Goal: Obtain resource: Download file/media

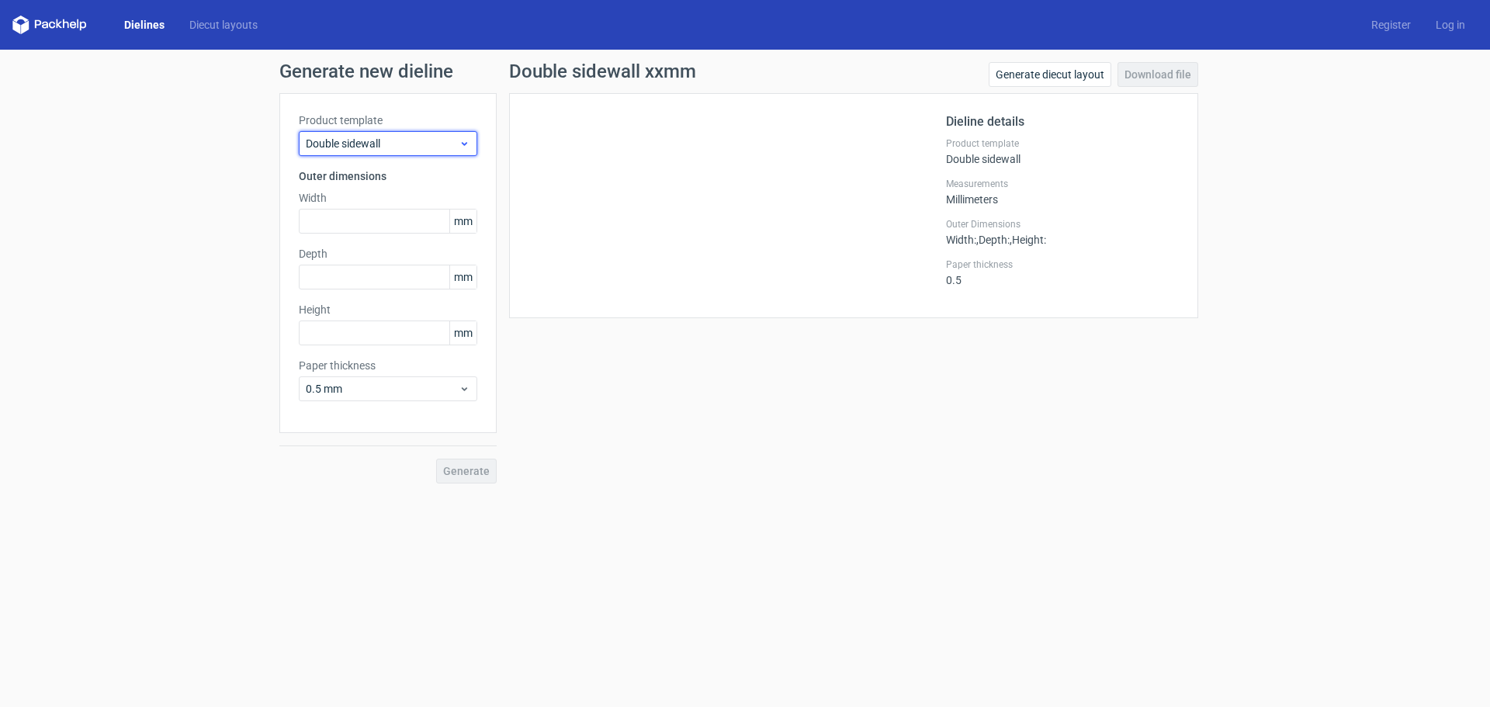
click at [414, 148] on span "Double sidewall" at bounding box center [382, 144] width 153 height 16
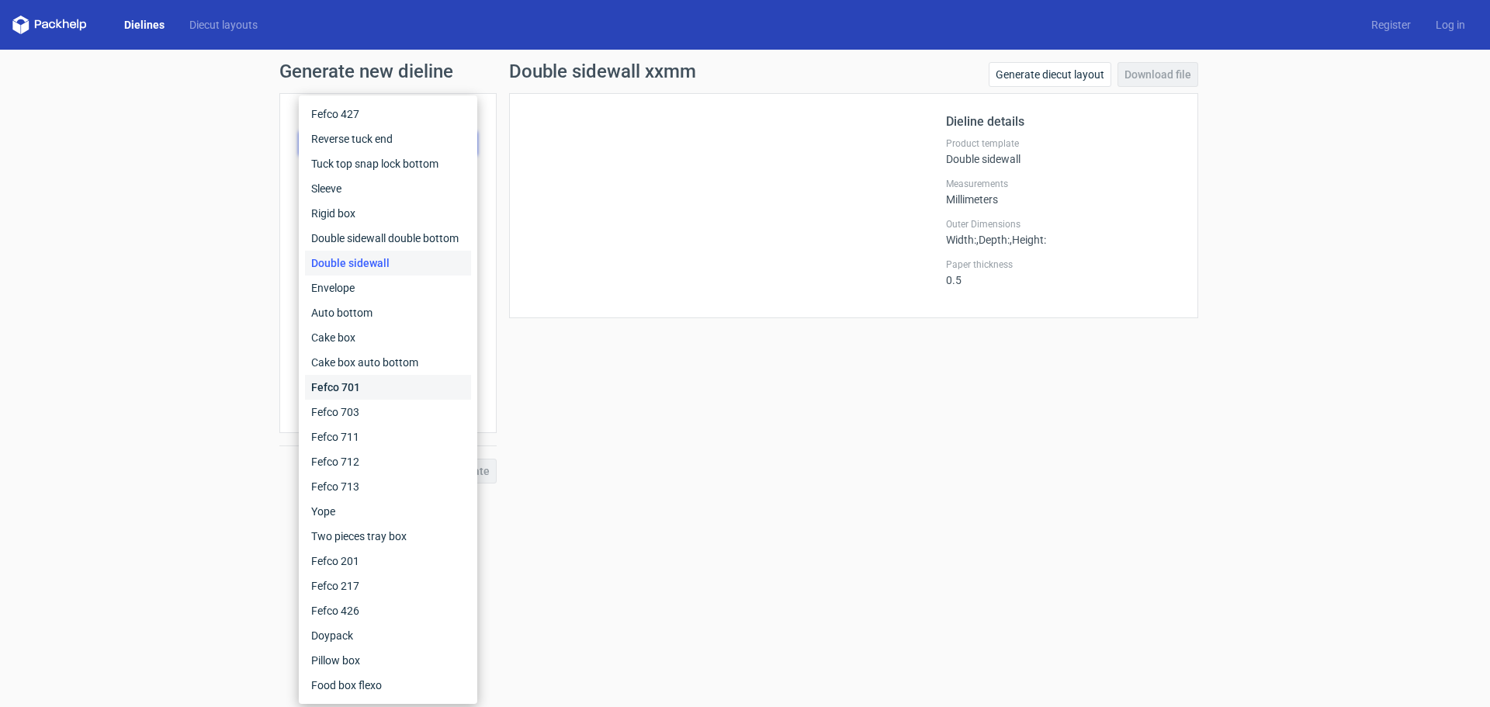
click at [374, 382] on div "Fefco 701" at bounding box center [388, 387] width 166 height 25
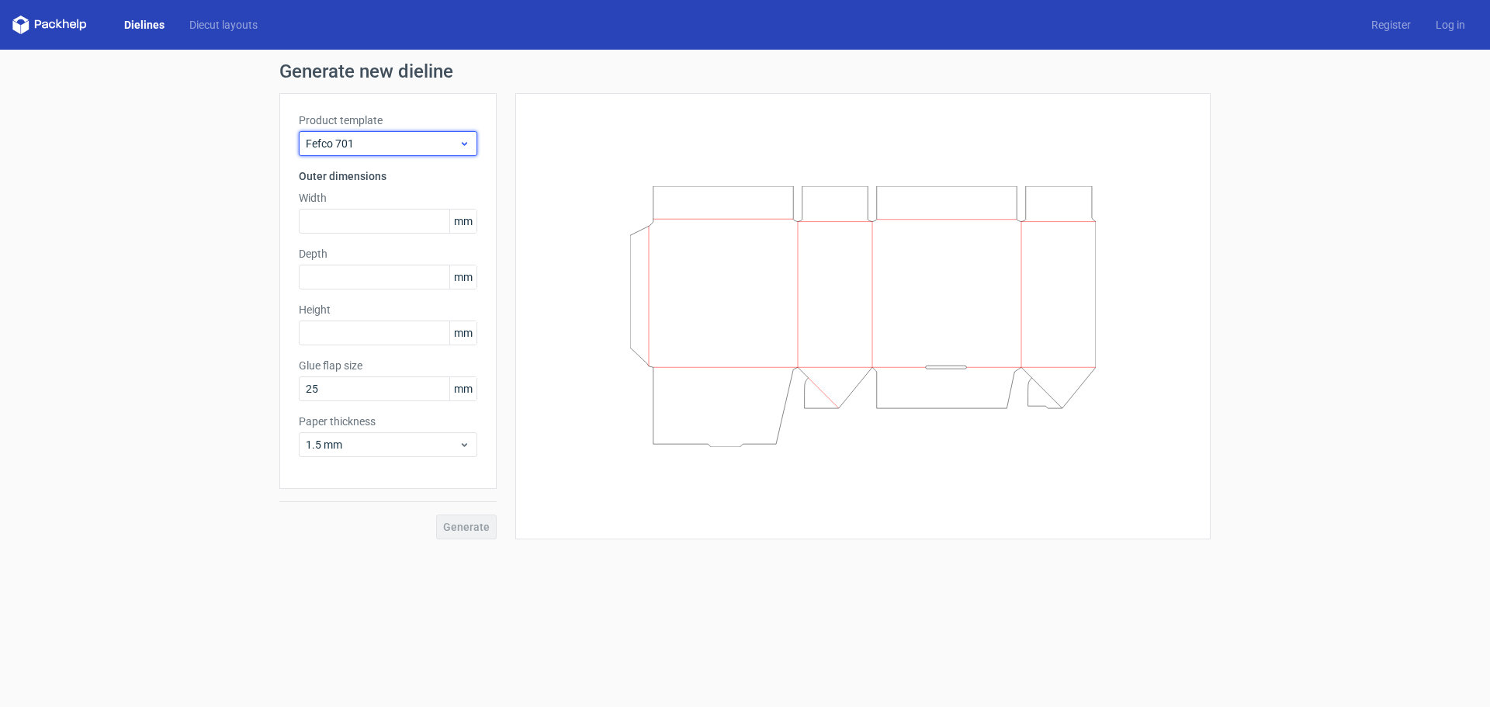
click at [373, 135] on div "Fefco 701" at bounding box center [388, 143] width 179 height 25
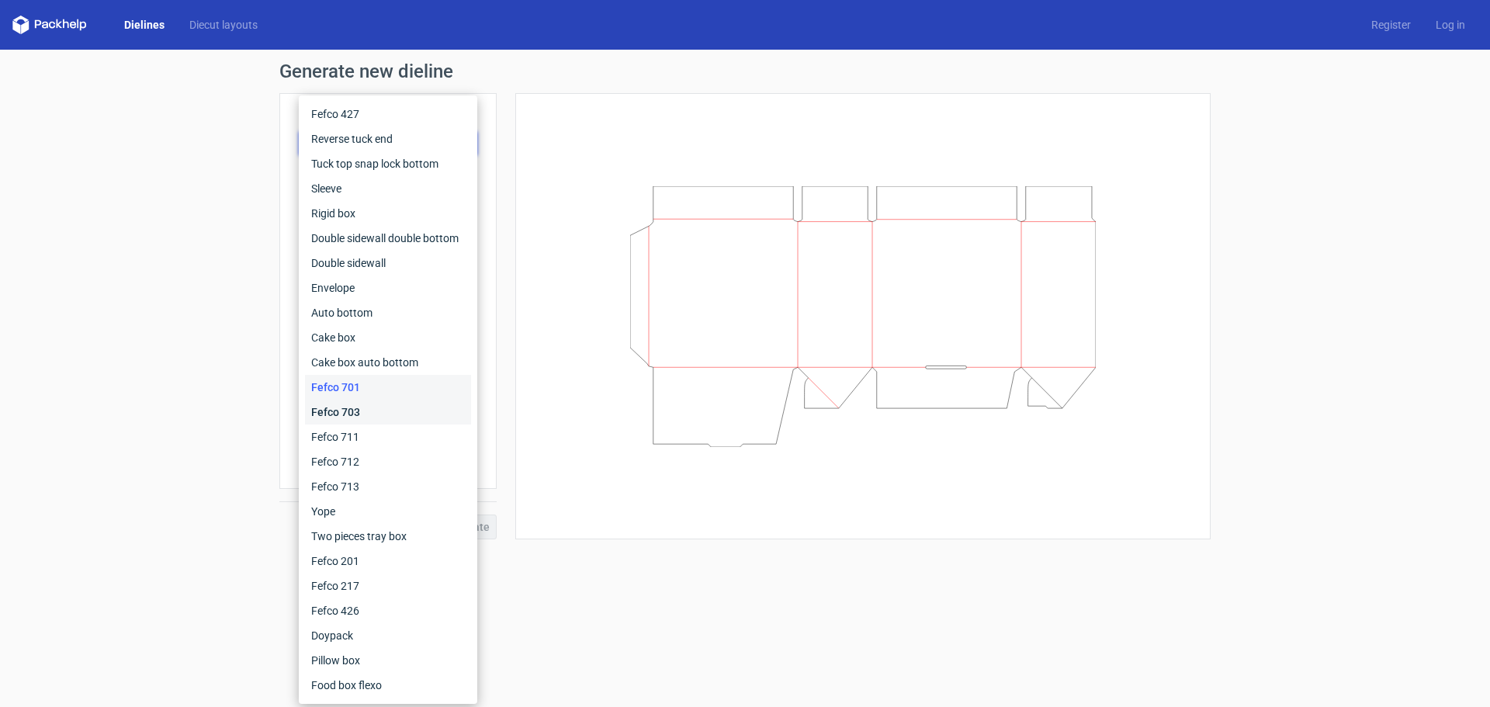
click at [353, 410] on div "Fefco 703" at bounding box center [388, 412] width 166 height 25
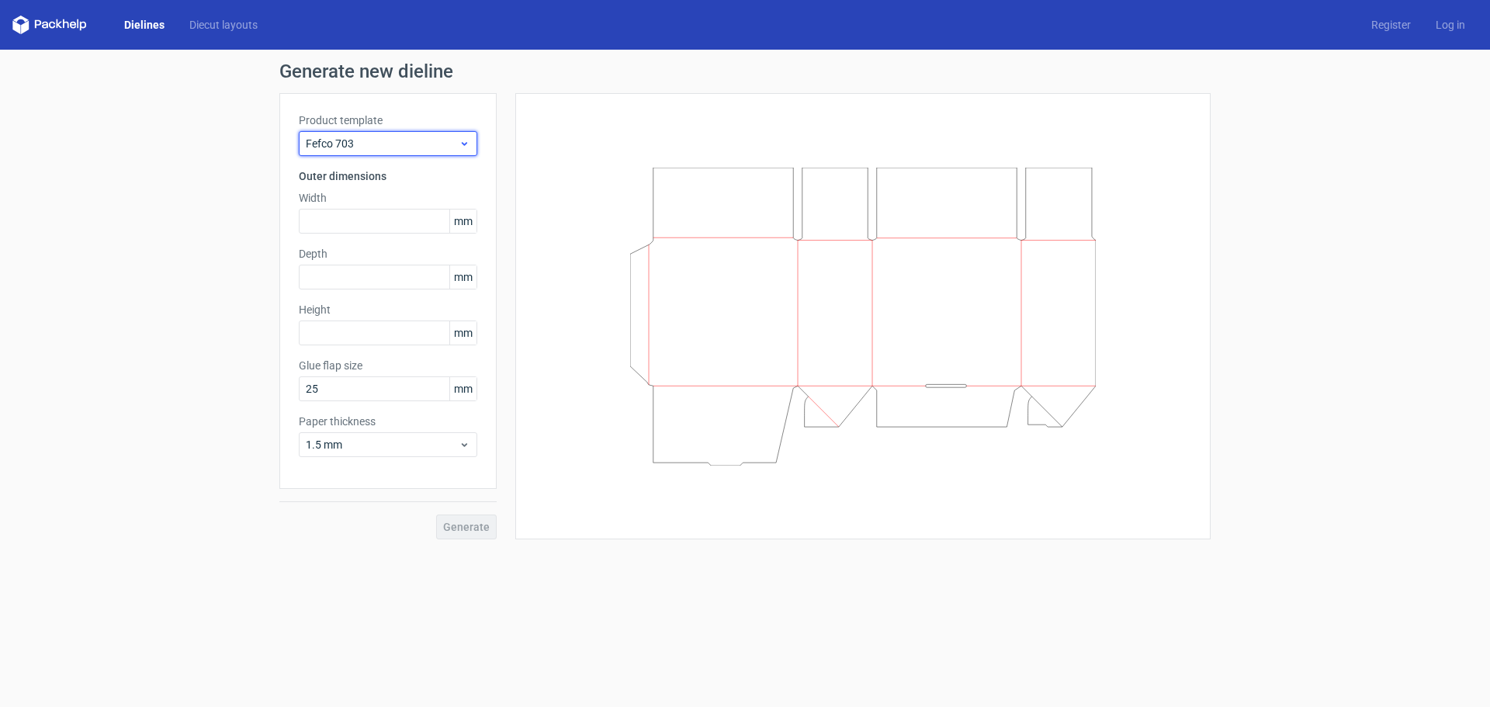
click at [371, 143] on span "Fefco 703" at bounding box center [382, 144] width 153 height 16
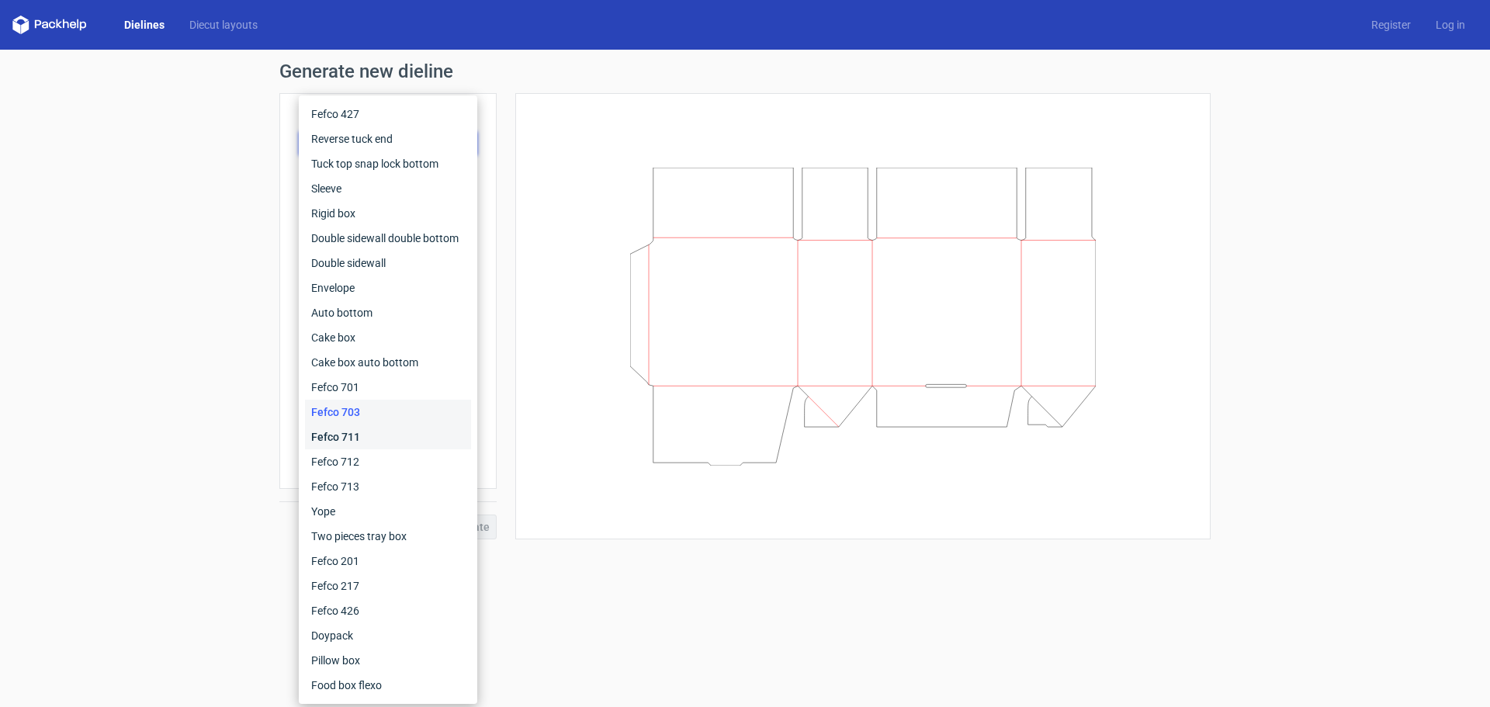
click at [354, 432] on div "Fefco 711" at bounding box center [388, 437] width 166 height 25
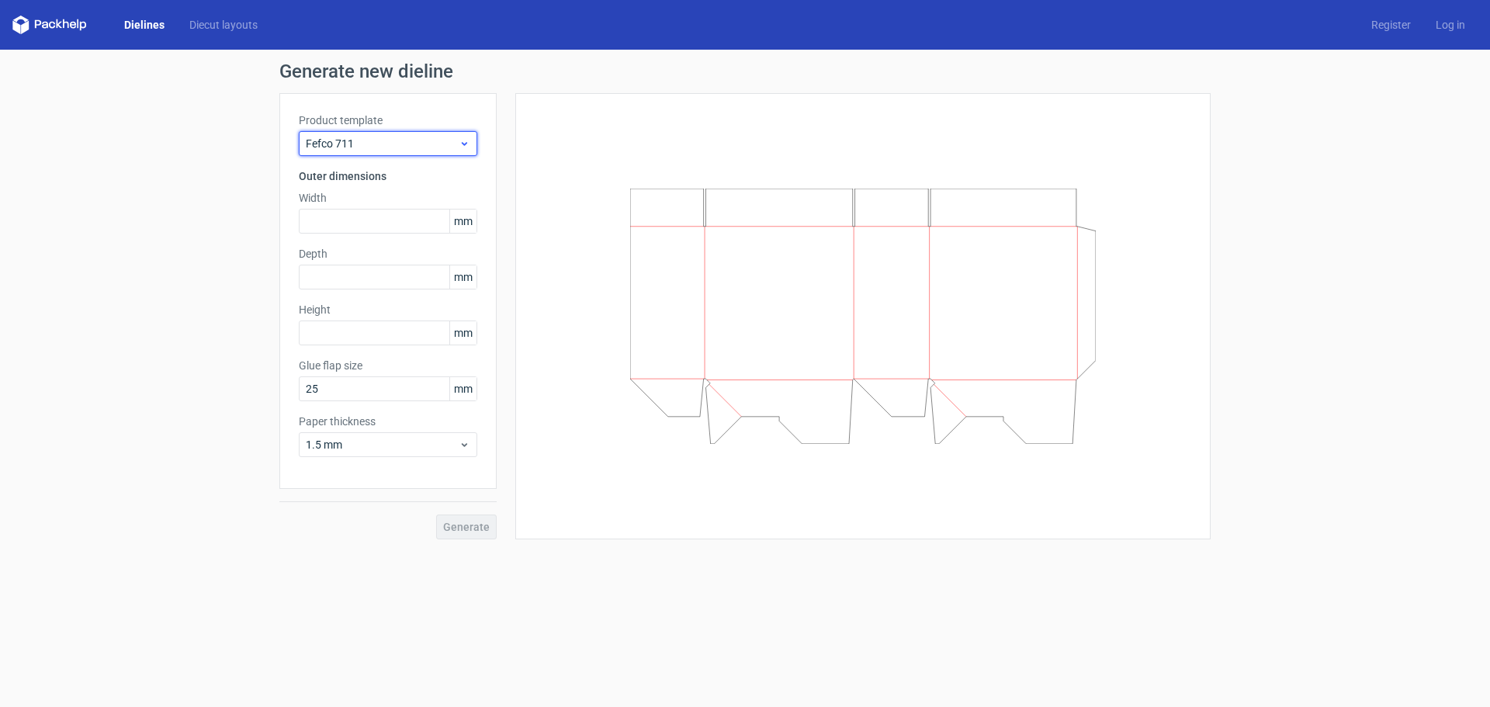
click at [390, 145] on span "Fefco 711" at bounding box center [382, 144] width 153 height 16
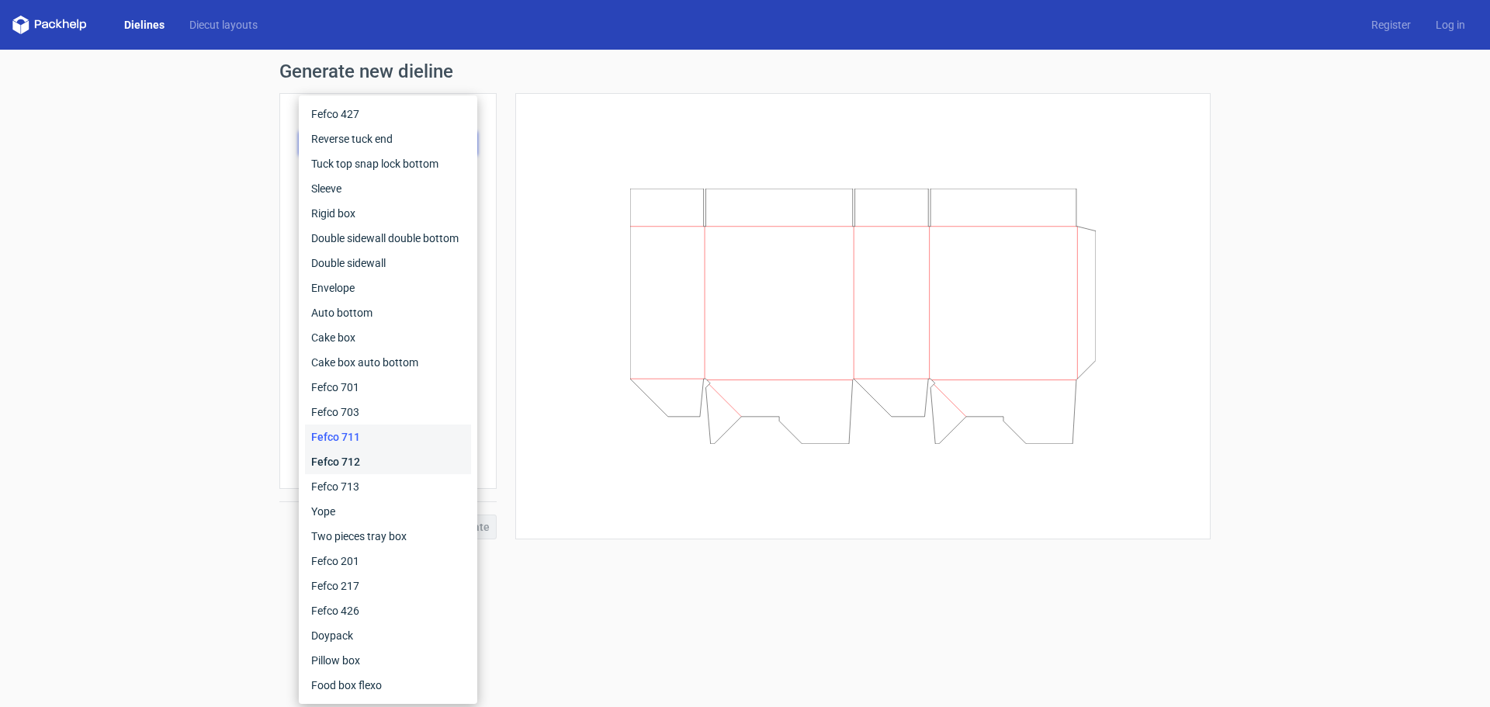
click at [347, 464] on div "Fefco 712" at bounding box center [388, 461] width 166 height 25
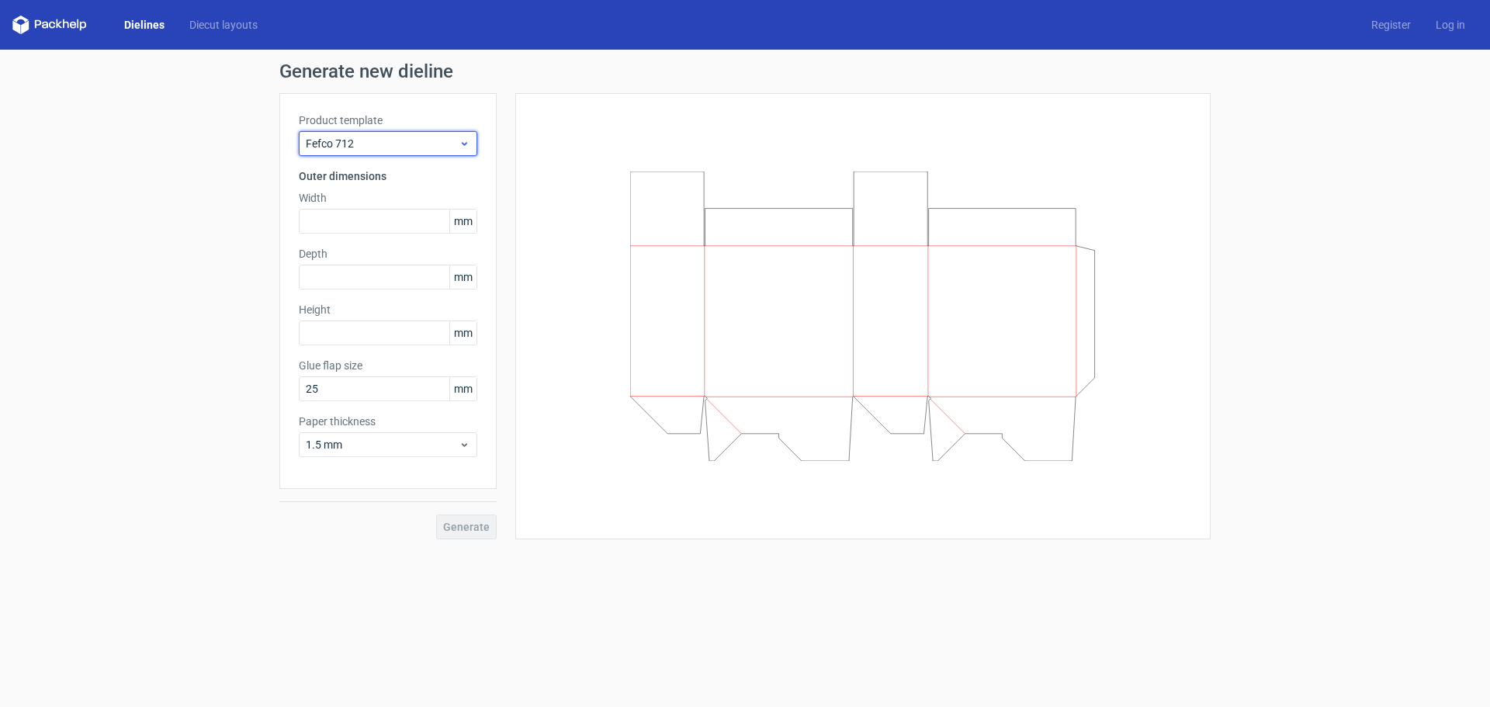
click at [384, 144] on span "Fefco 712" at bounding box center [382, 144] width 153 height 16
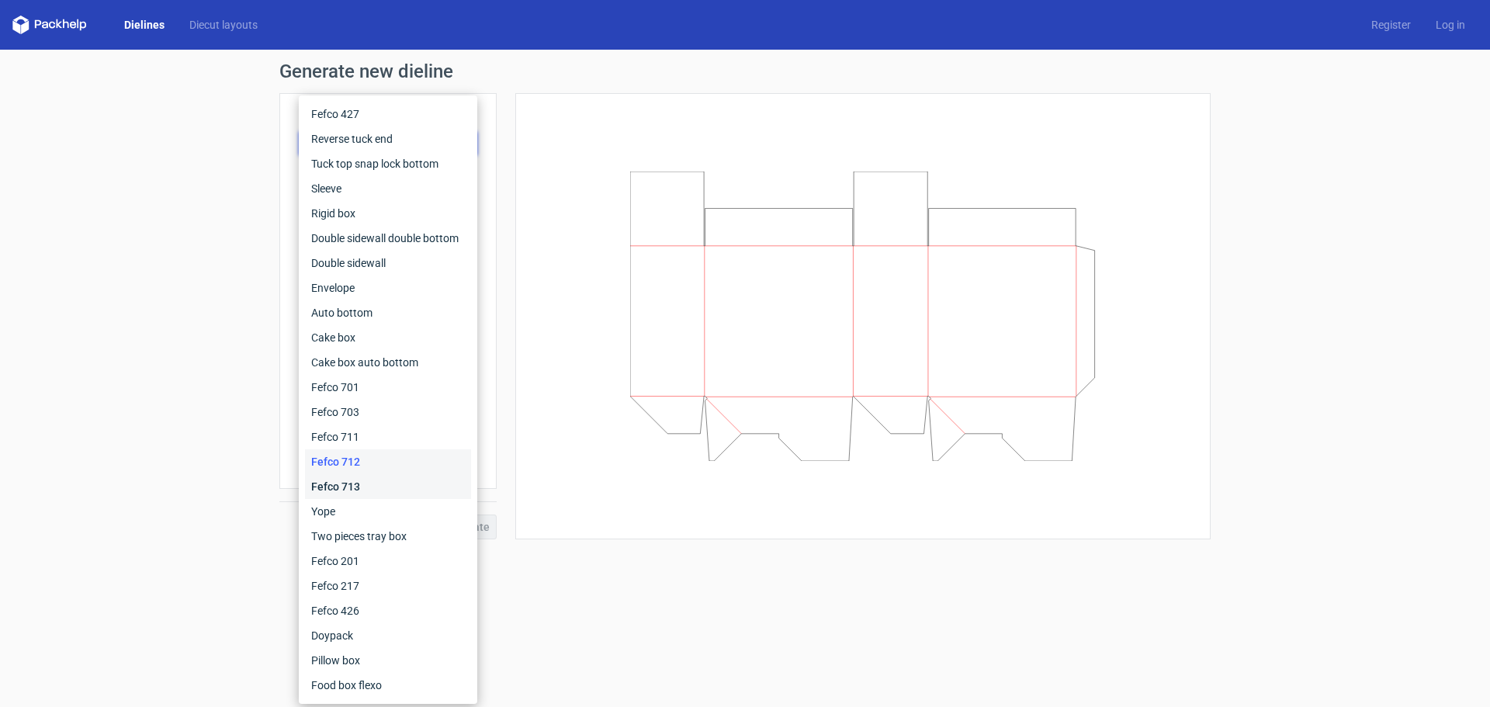
click at [351, 484] on div "Fefco 713" at bounding box center [388, 486] width 166 height 25
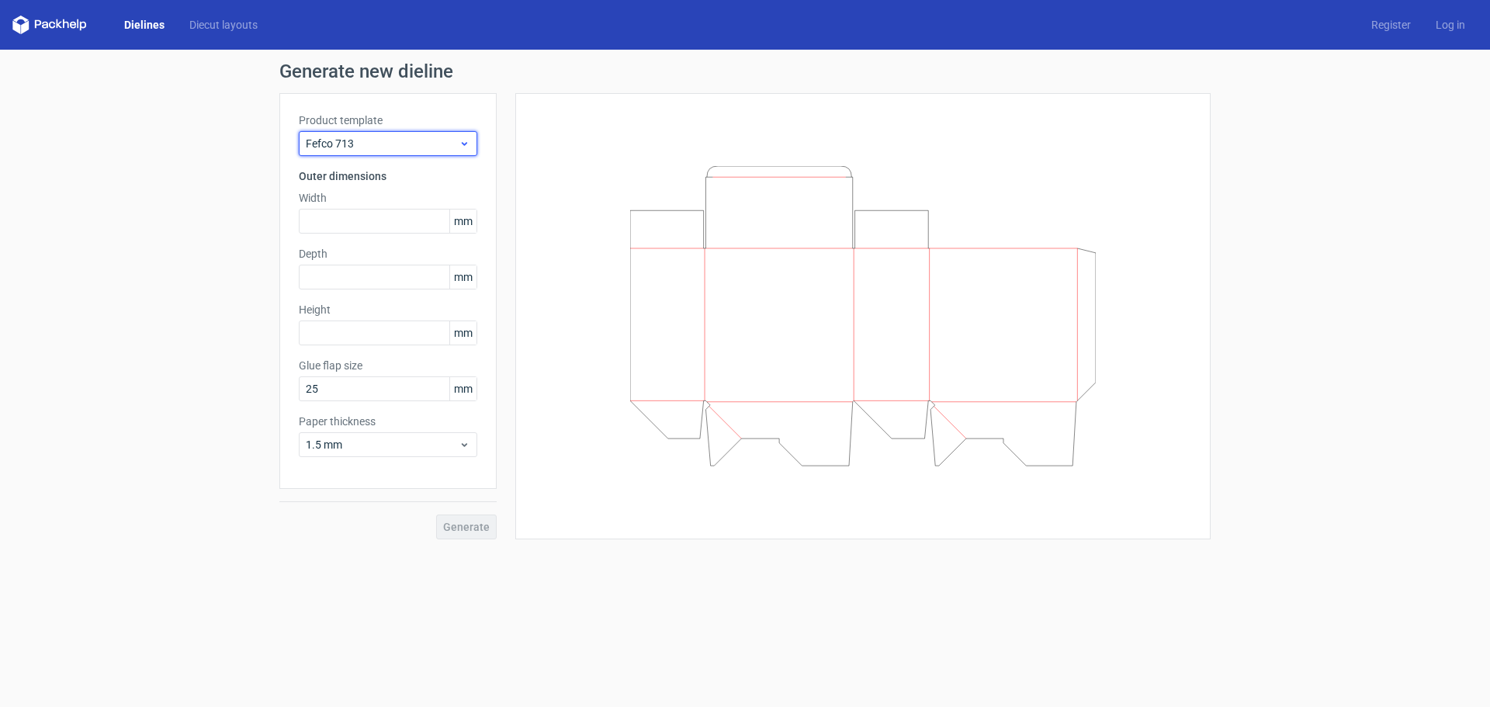
click at [389, 147] on span "Fefco 713" at bounding box center [382, 144] width 153 height 16
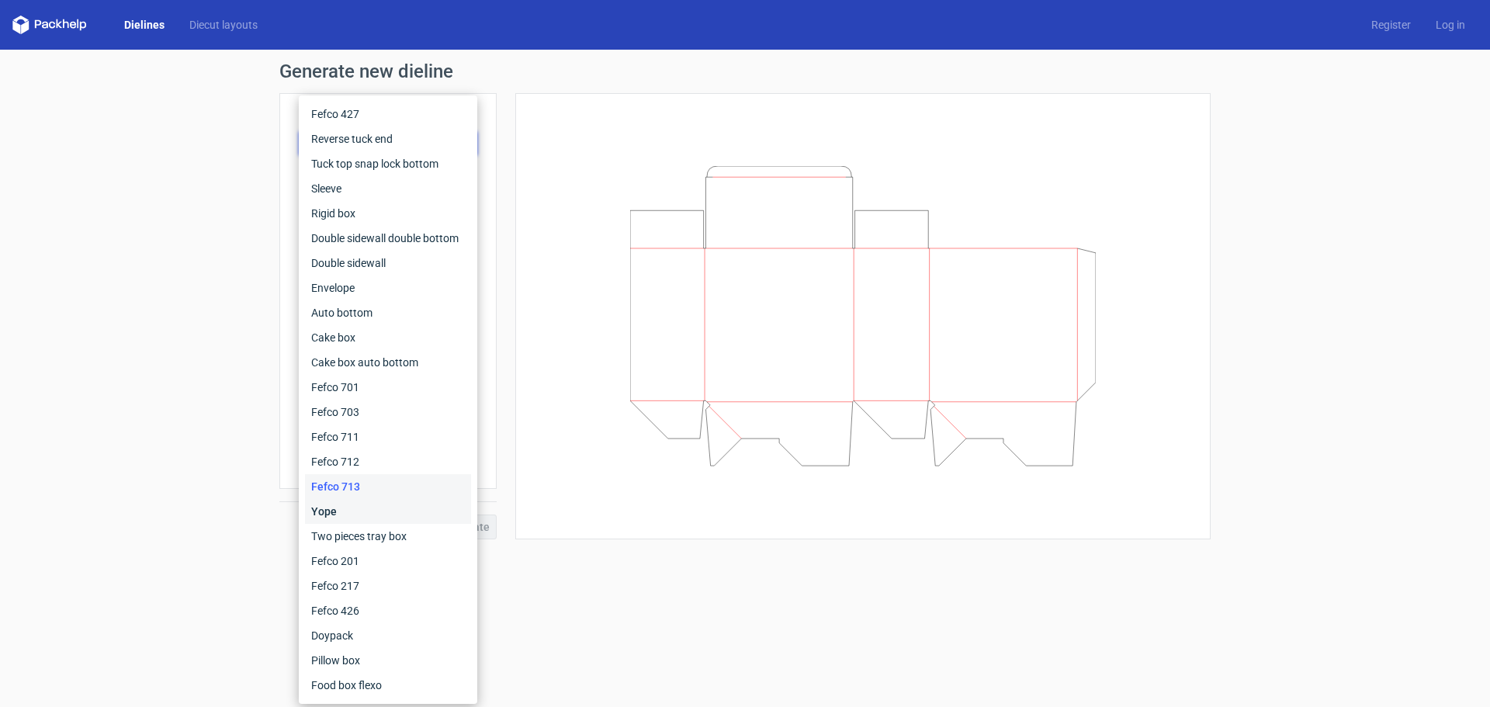
click at [357, 509] on div "Yope" at bounding box center [388, 511] width 166 height 25
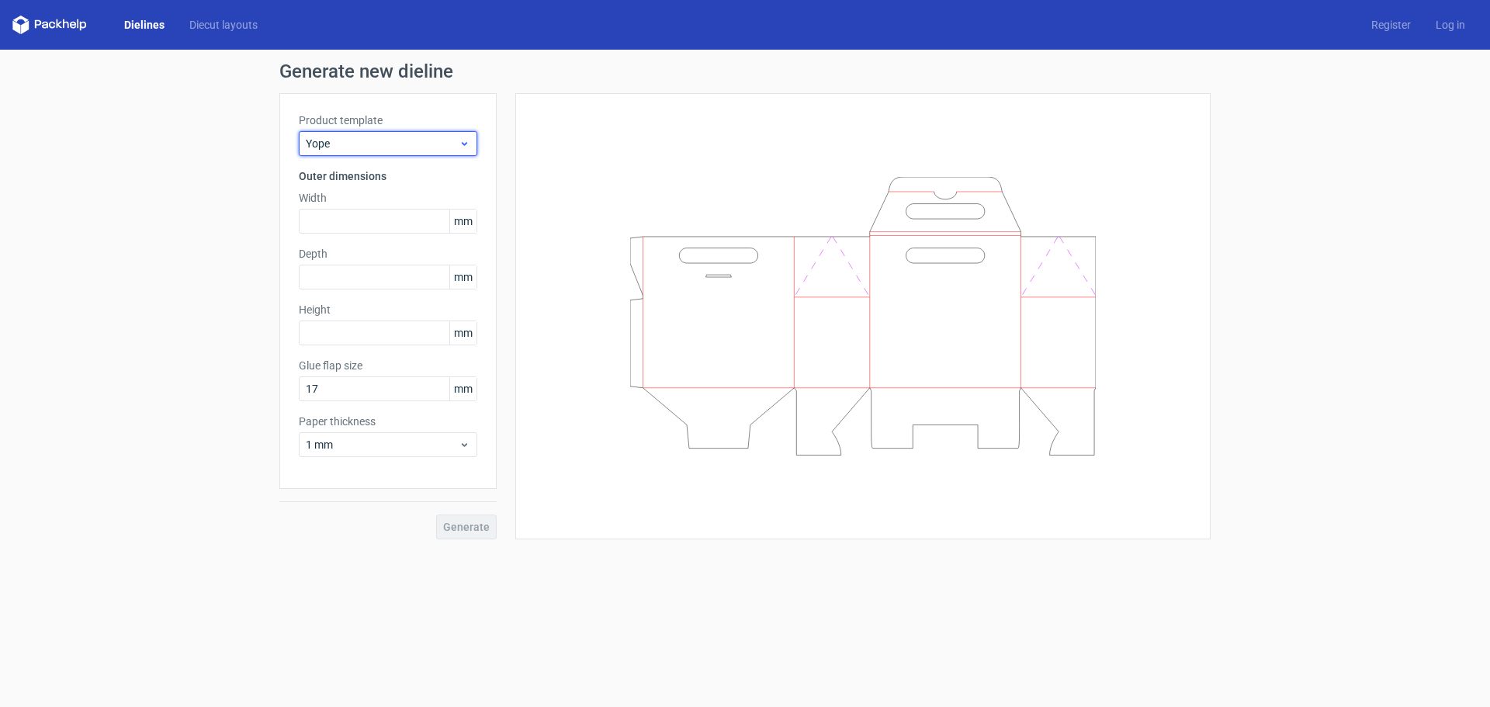
click at [404, 147] on span "Yope" at bounding box center [382, 144] width 153 height 16
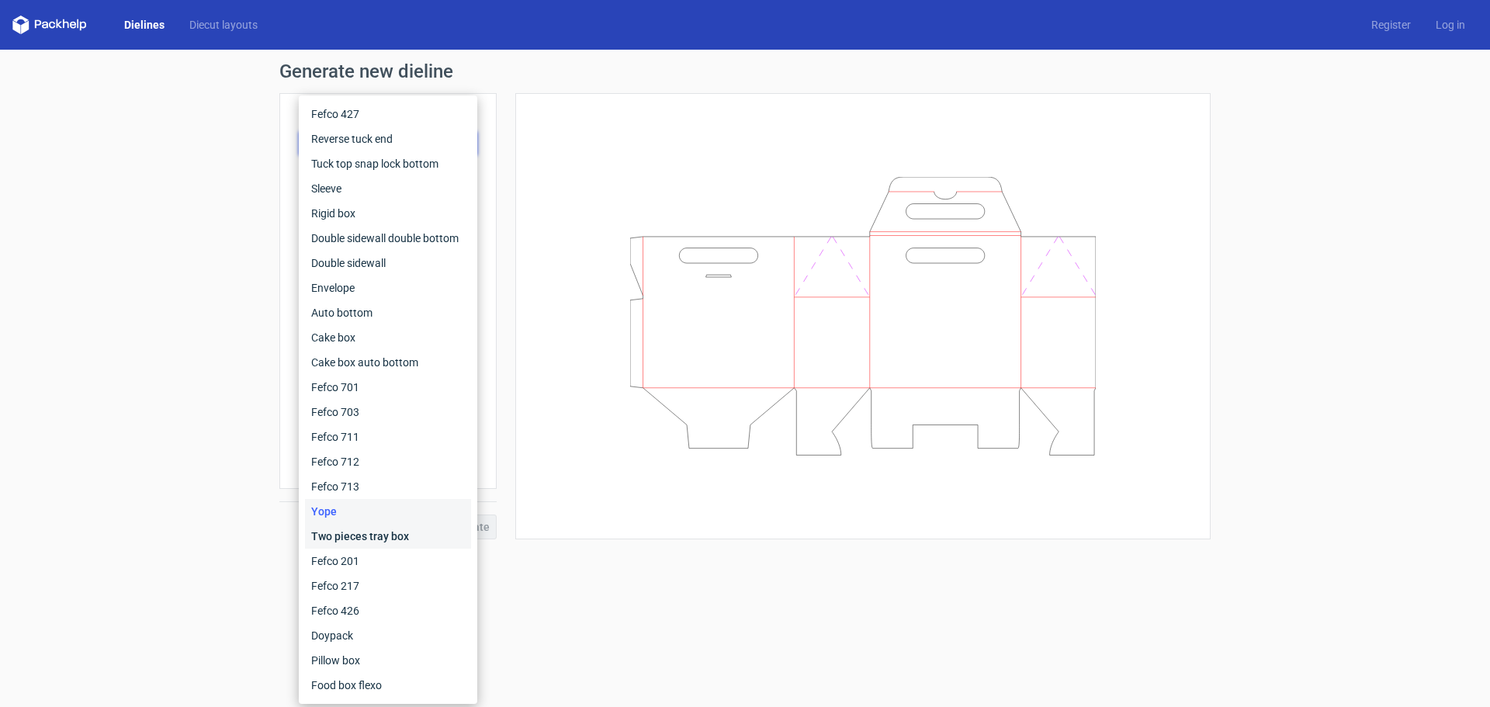
click at [384, 547] on div "Two pieces tray box" at bounding box center [388, 536] width 166 height 25
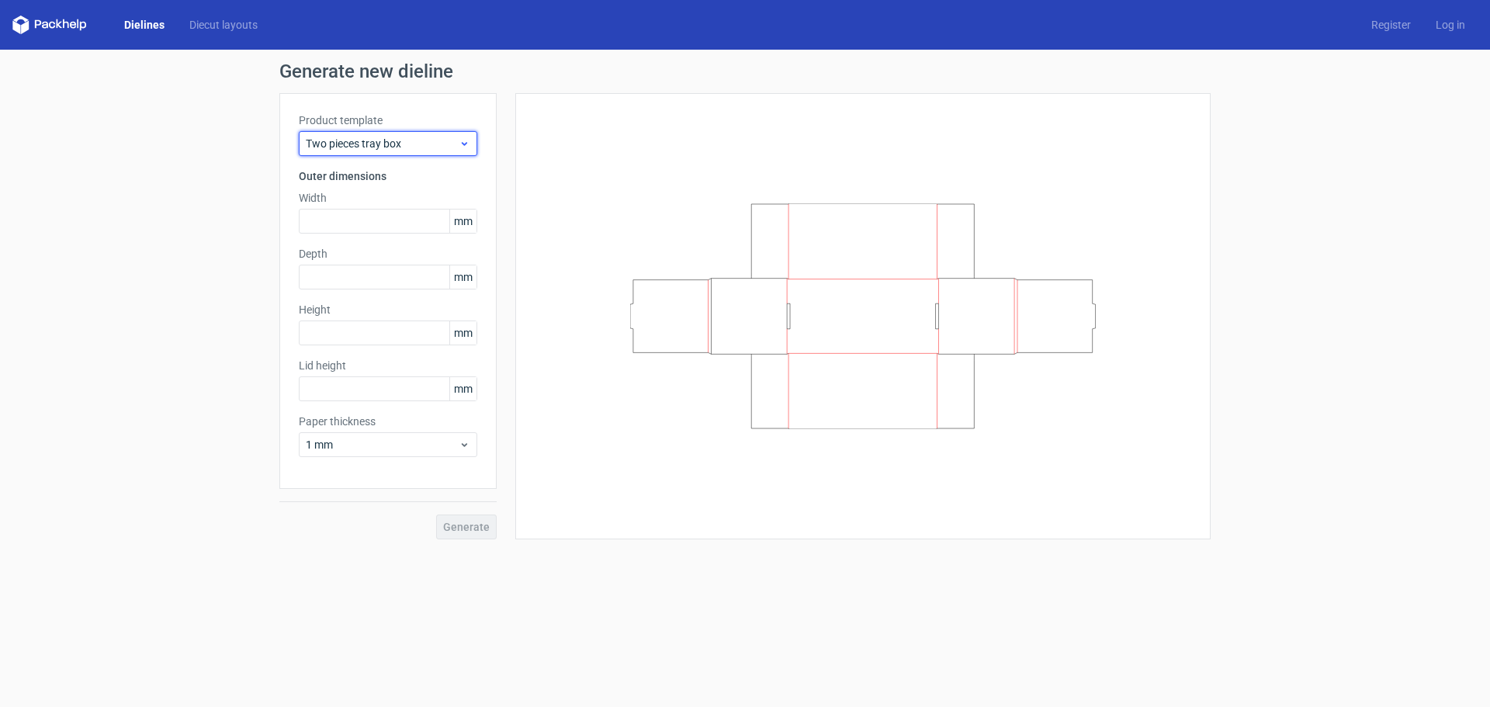
click at [368, 153] on div "Two pieces tray box" at bounding box center [388, 143] width 179 height 25
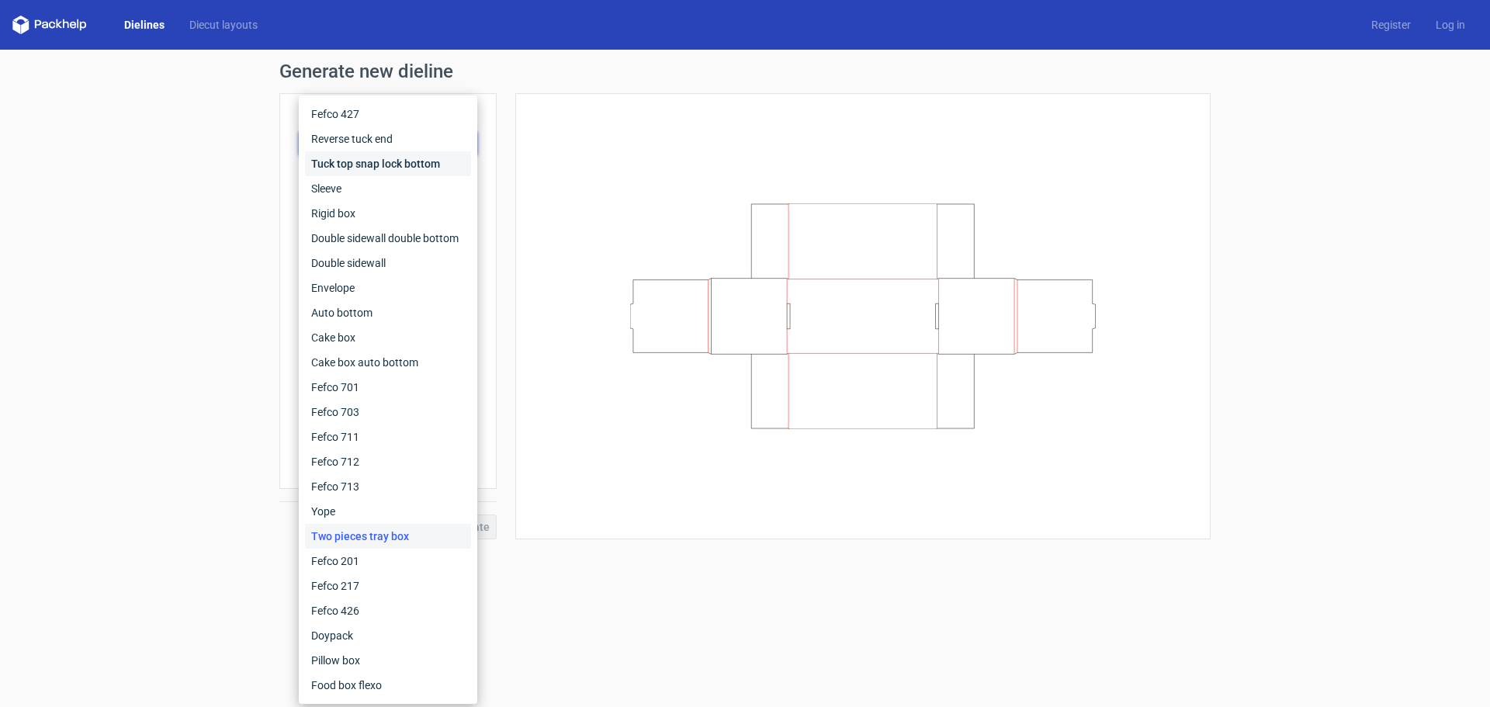
click at [362, 169] on div "Tuck top snap lock bottom" at bounding box center [388, 163] width 166 height 25
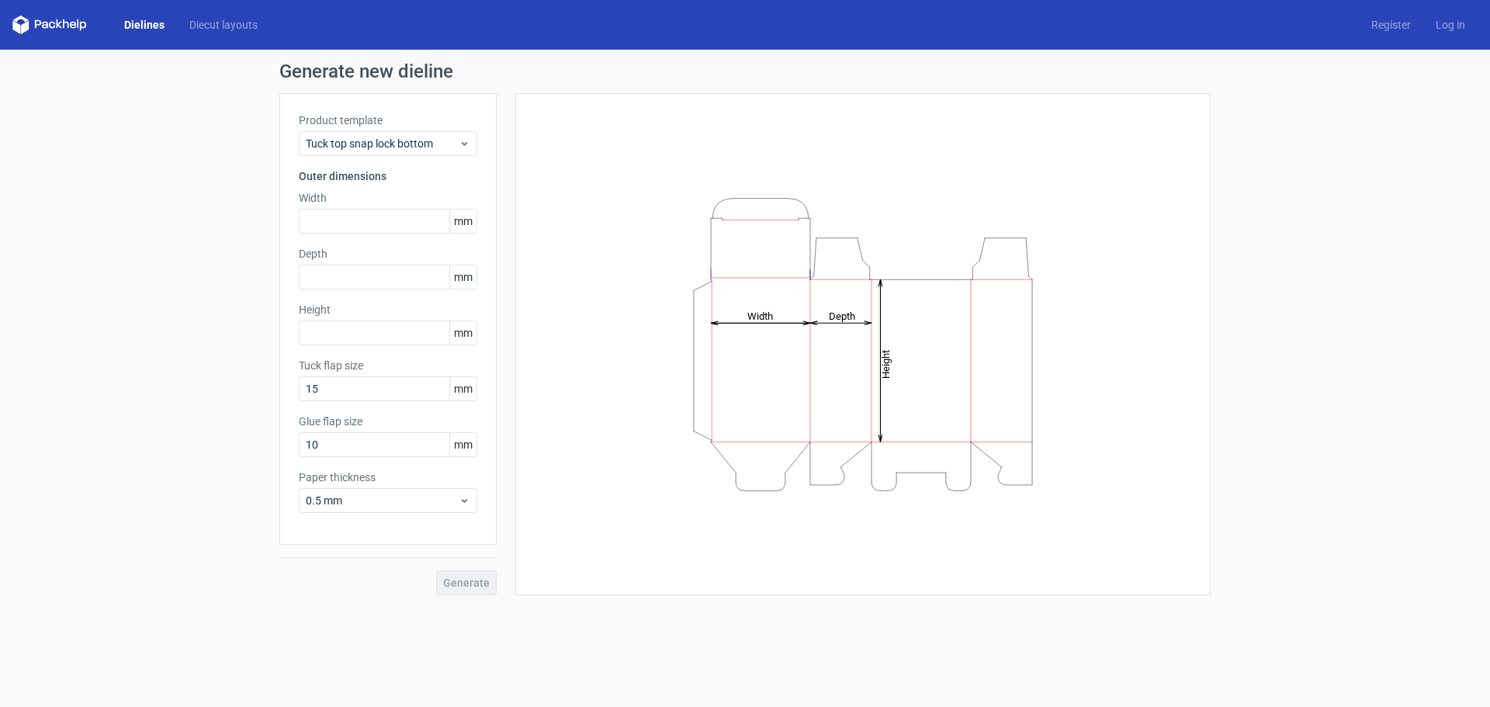
click at [364, 128] on div "Product template Tuck top snap lock bottom" at bounding box center [388, 134] width 179 height 43
click at [366, 140] on span "Tuck top snap lock bottom" at bounding box center [382, 144] width 153 height 16
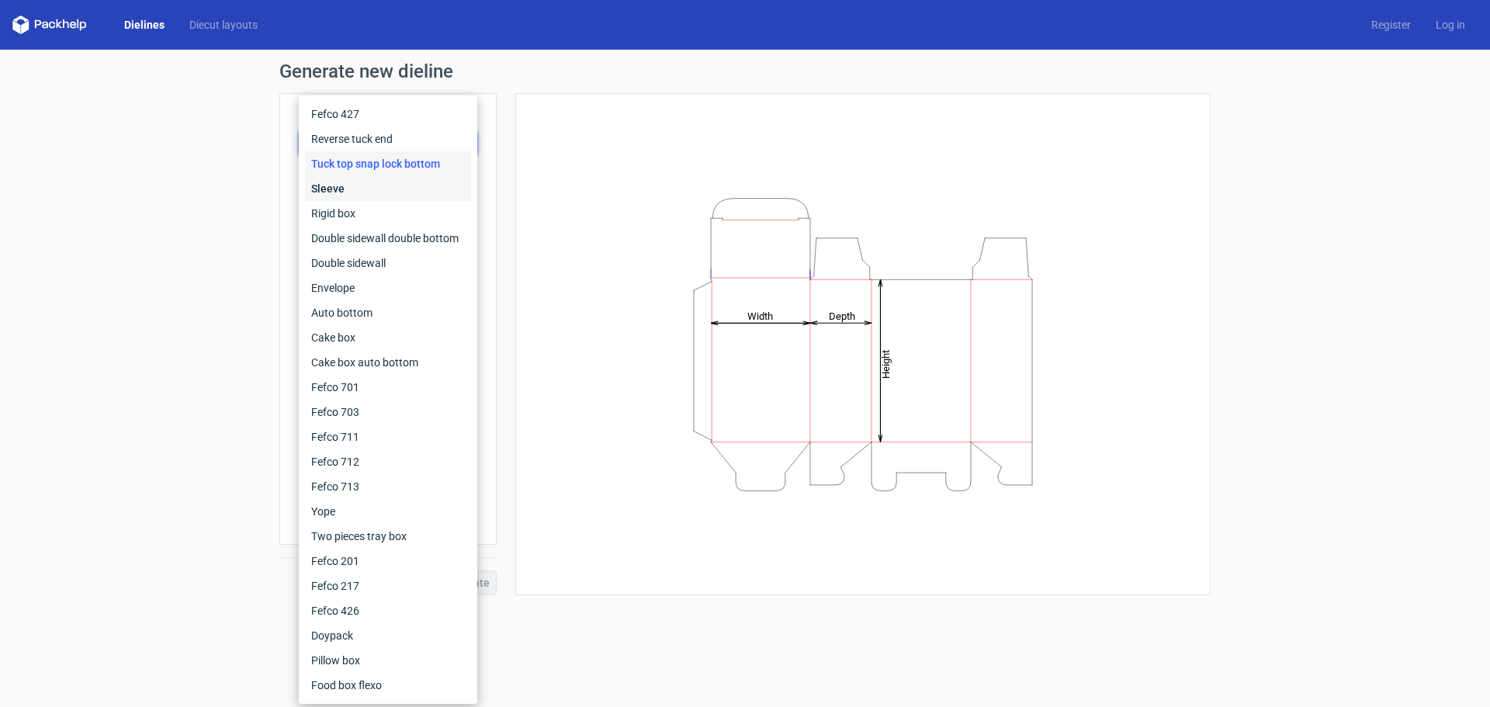
click at [359, 185] on div "Sleeve" at bounding box center [388, 188] width 166 height 25
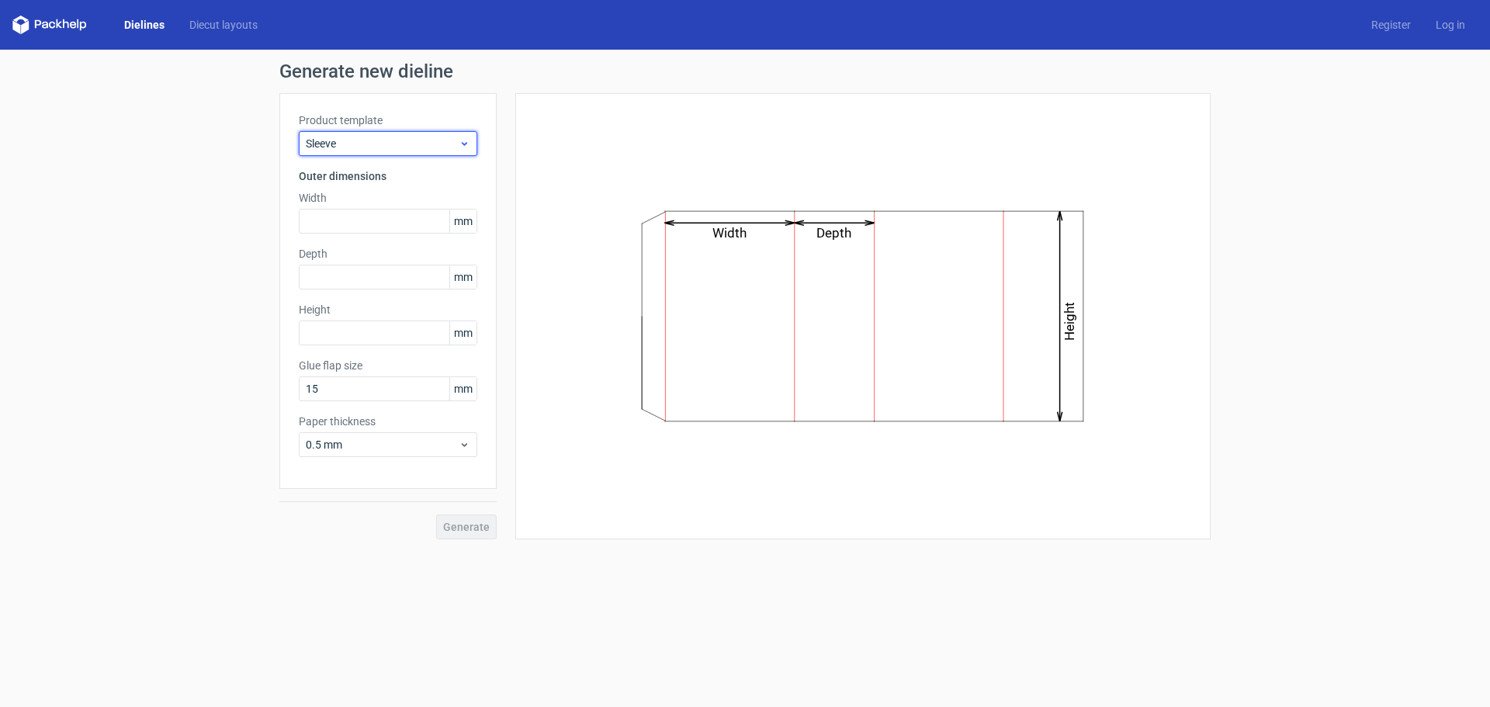
click at [381, 147] on span "Sleeve" at bounding box center [382, 144] width 153 height 16
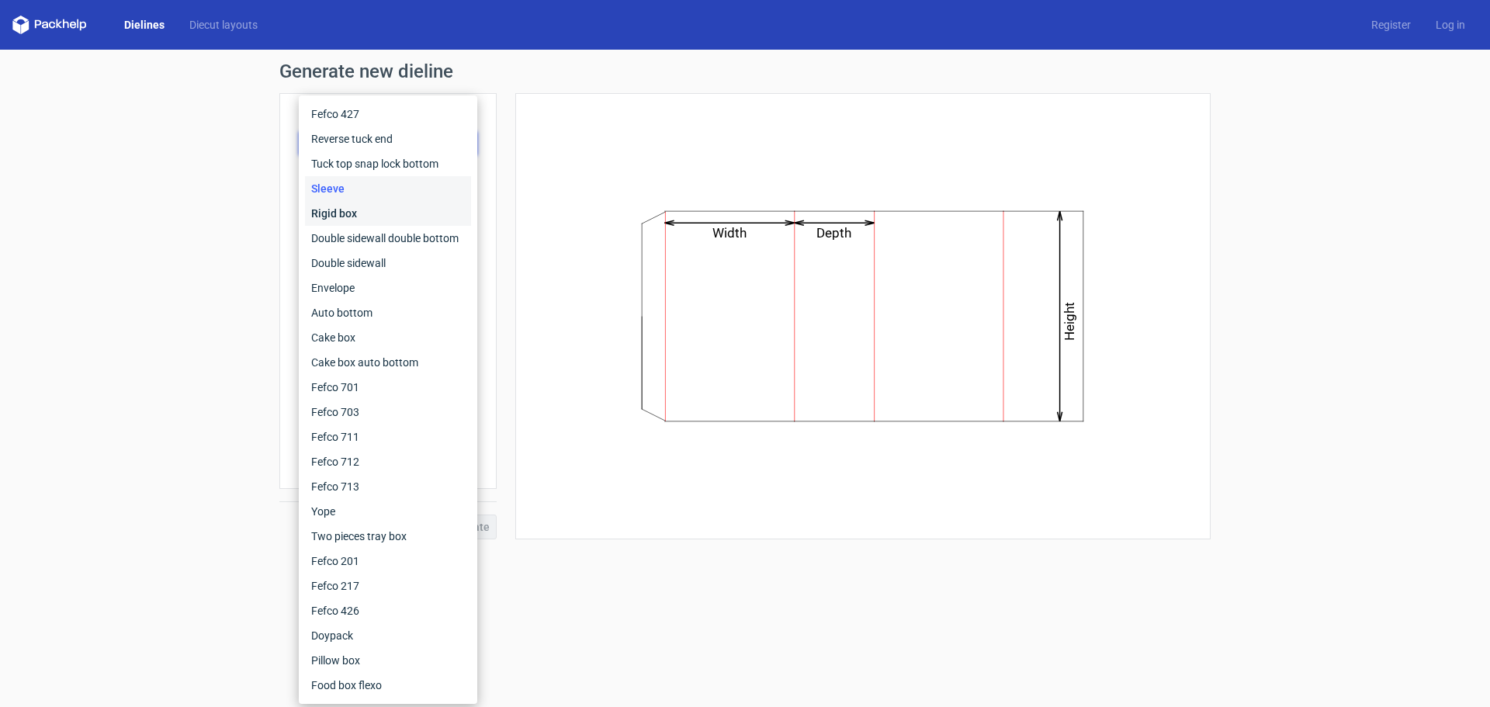
click at [380, 205] on div "Rigid box" at bounding box center [388, 213] width 166 height 25
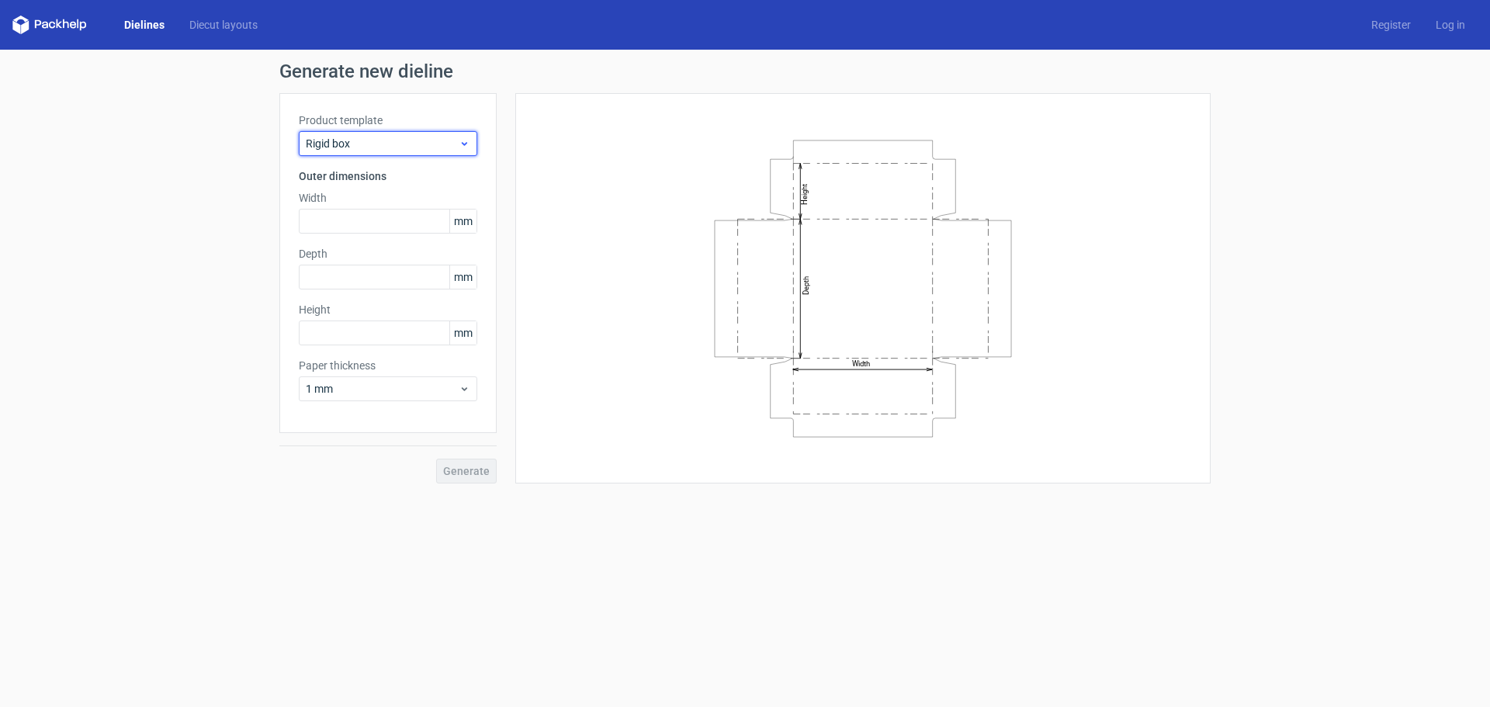
click at [389, 142] on span "Rigid box" at bounding box center [382, 144] width 153 height 16
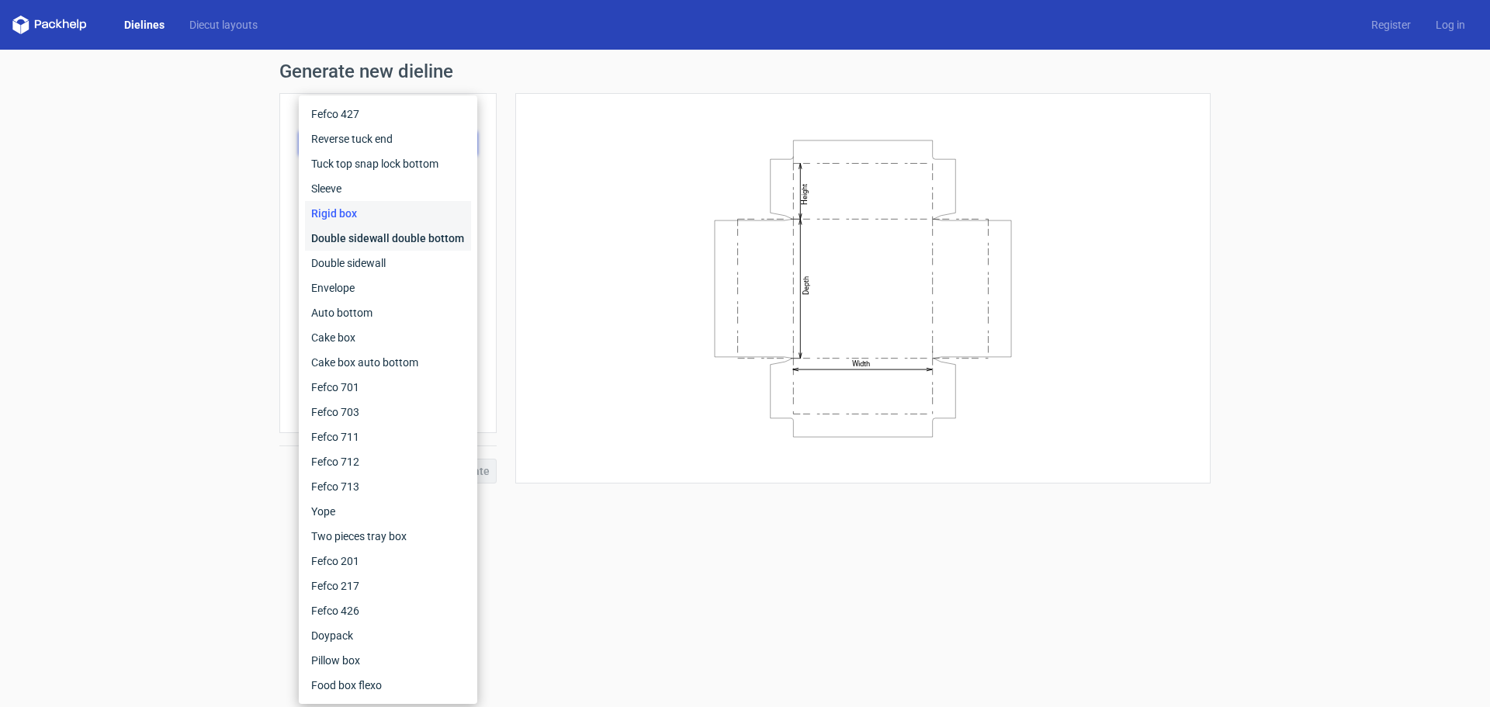
click at [386, 230] on div "Double sidewall double bottom" at bounding box center [388, 238] width 166 height 25
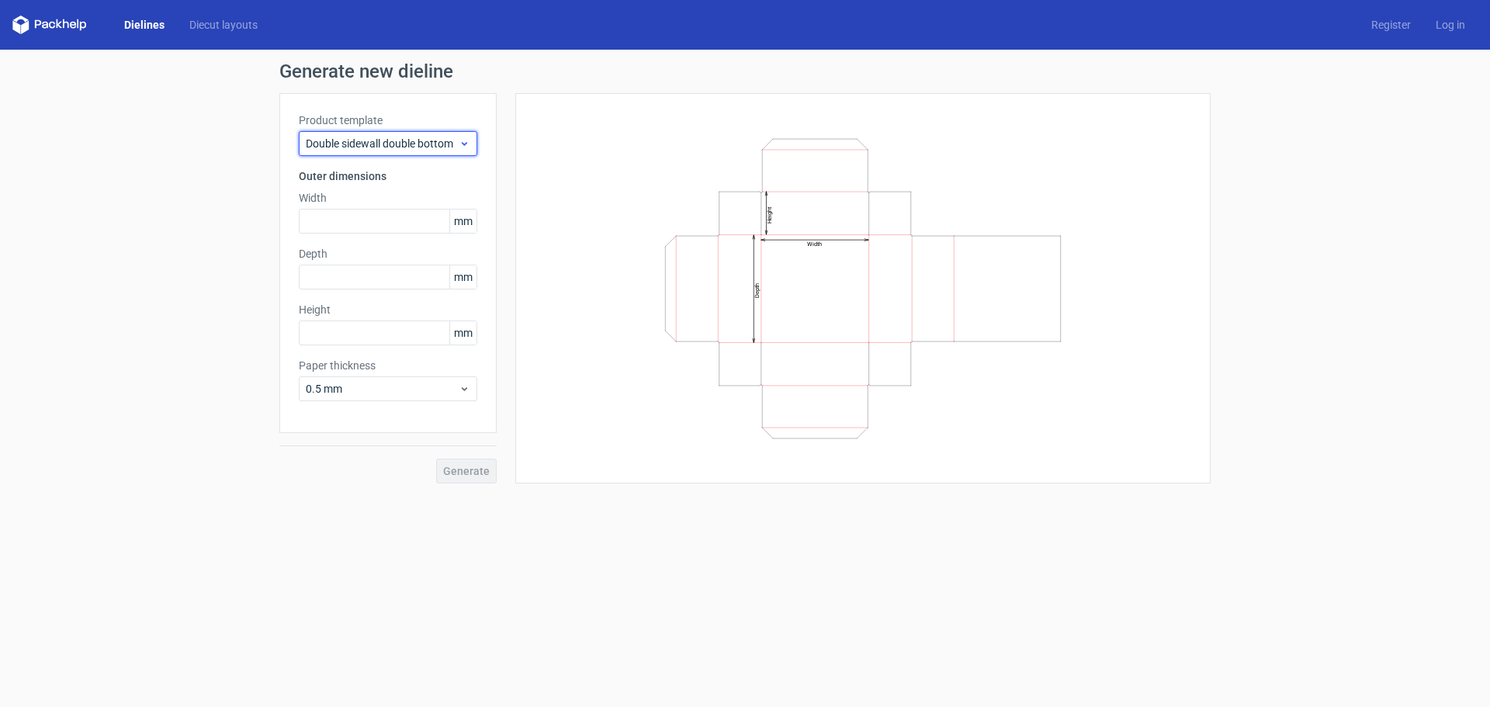
click at [373, 151] on span "Double sidewall double bottom" at bounding box center [382, 144] width 153 height 16
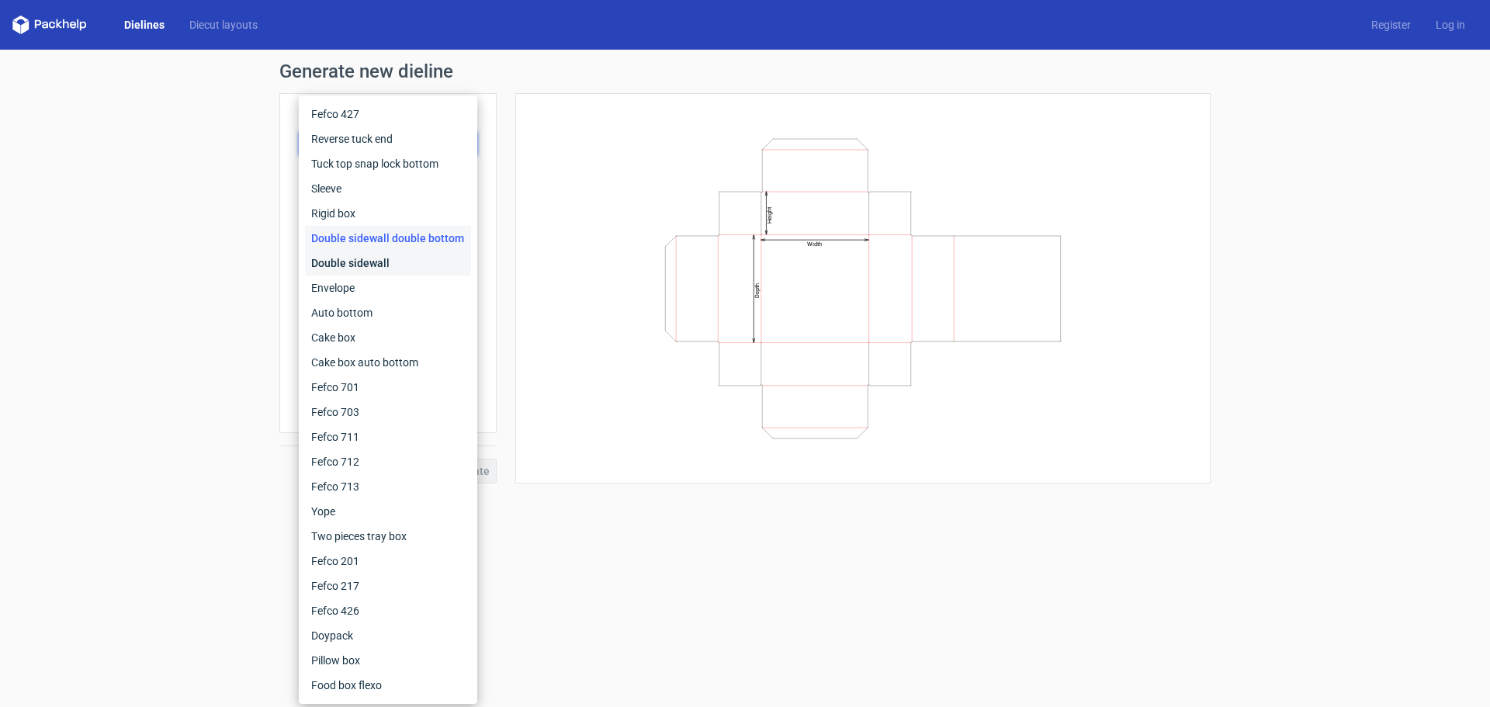
click at [377, 272] on div "Double sidewall" at bounding box center [388, 263] width 166 height 25
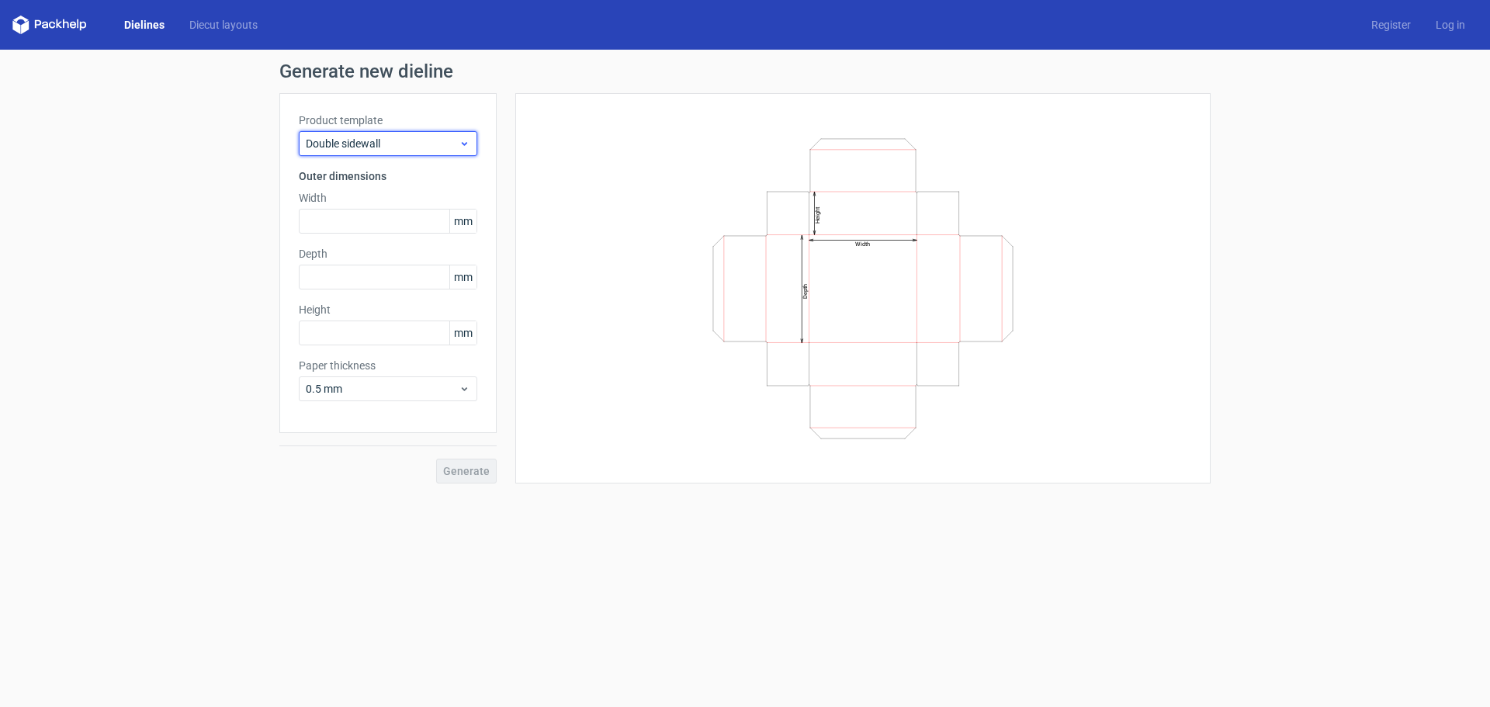
click at [352, 140] on span "Double sidewall" at bounding box center [382, 144] width 153 height 16
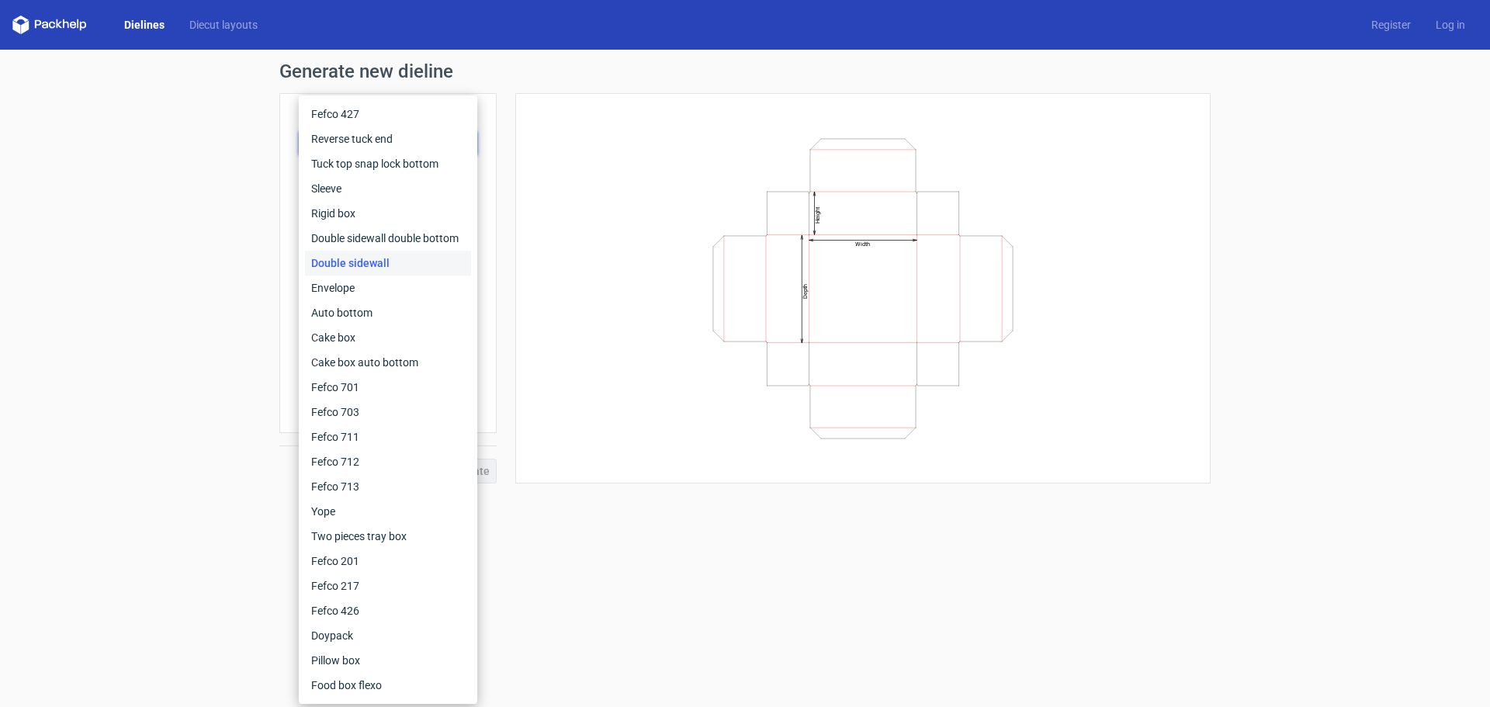
click at [368, 274] on div "Double sidewall" at bounding box center [388, 263] width 166 height 25
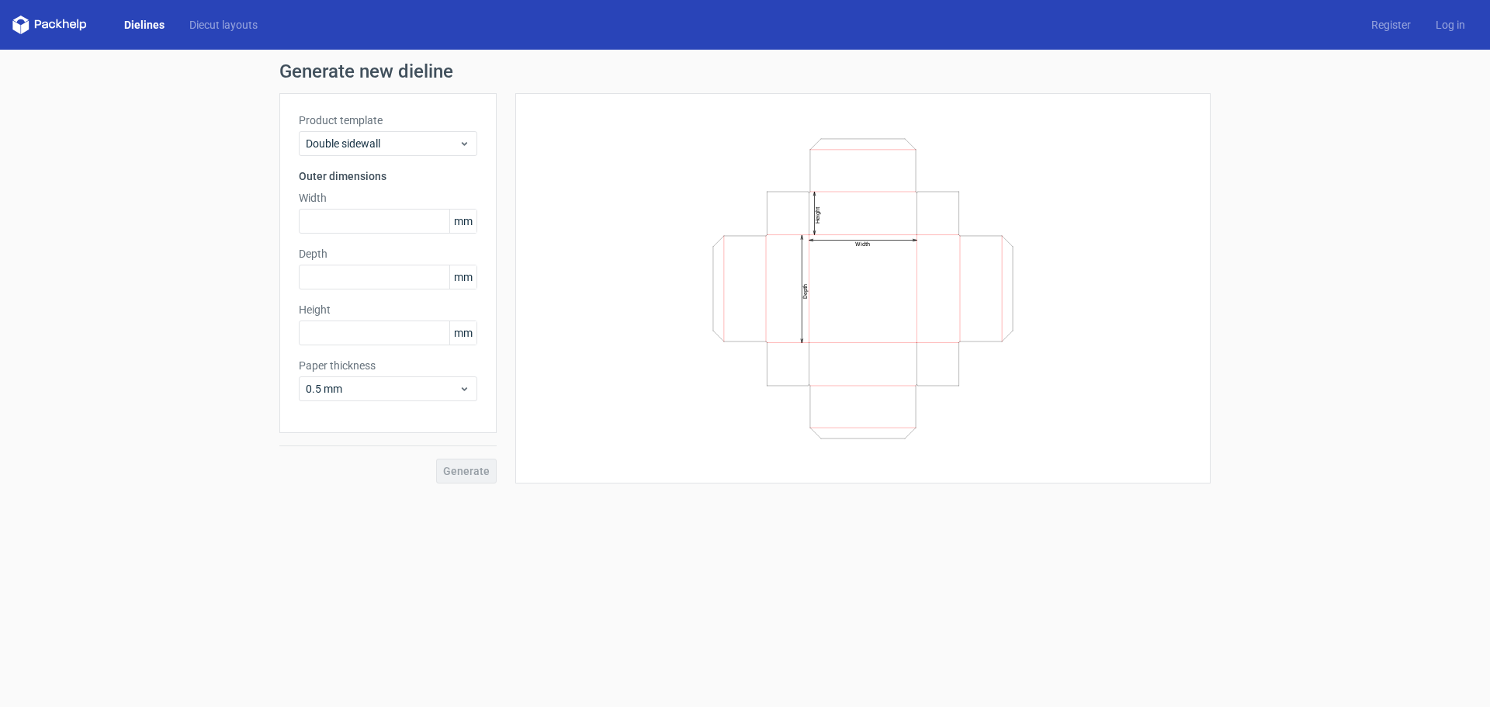
click at [385, 157] on div "Product template Double sidewall Outer dimensions Width mm Depth mm Height mm P…" at bounding box center [387, 263] width 217 height 340
click at [390, 147] on span "Double sidewall" at bounding box center [382, 144] width 153 height 16
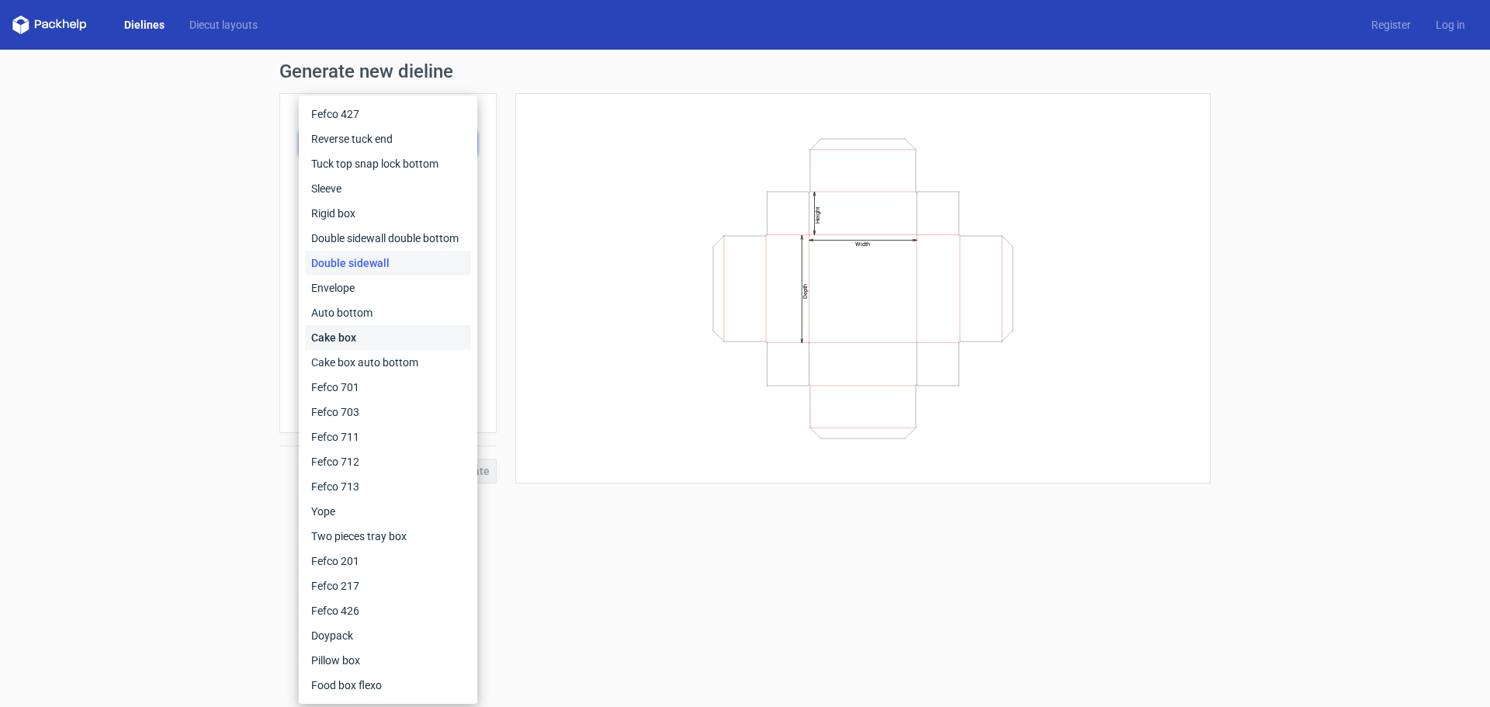
click at [371, 333] on div "Cake box" at bounding box center [388, 337] width 166 height 25
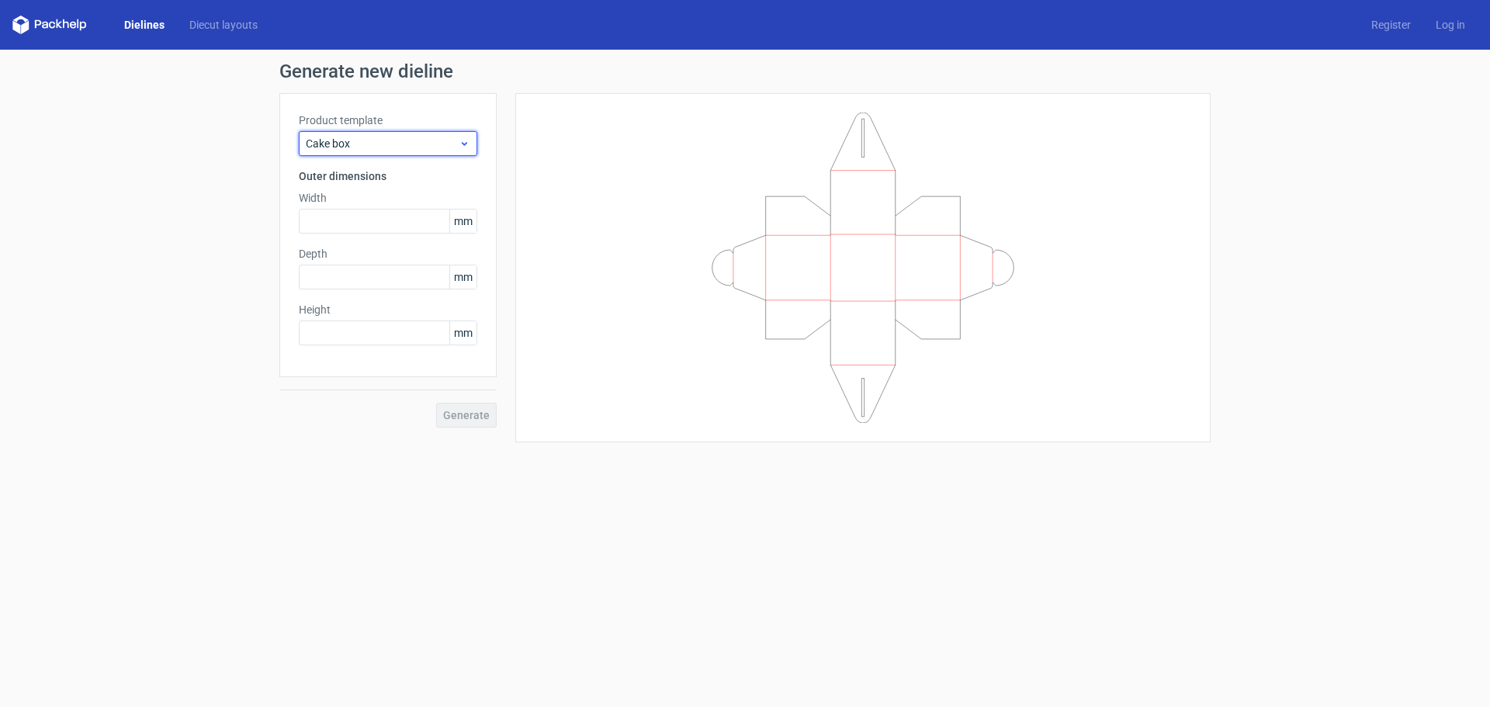
click at [381, 142] on span "Cake box" at bounding box center [382, 144] width 153 height 16
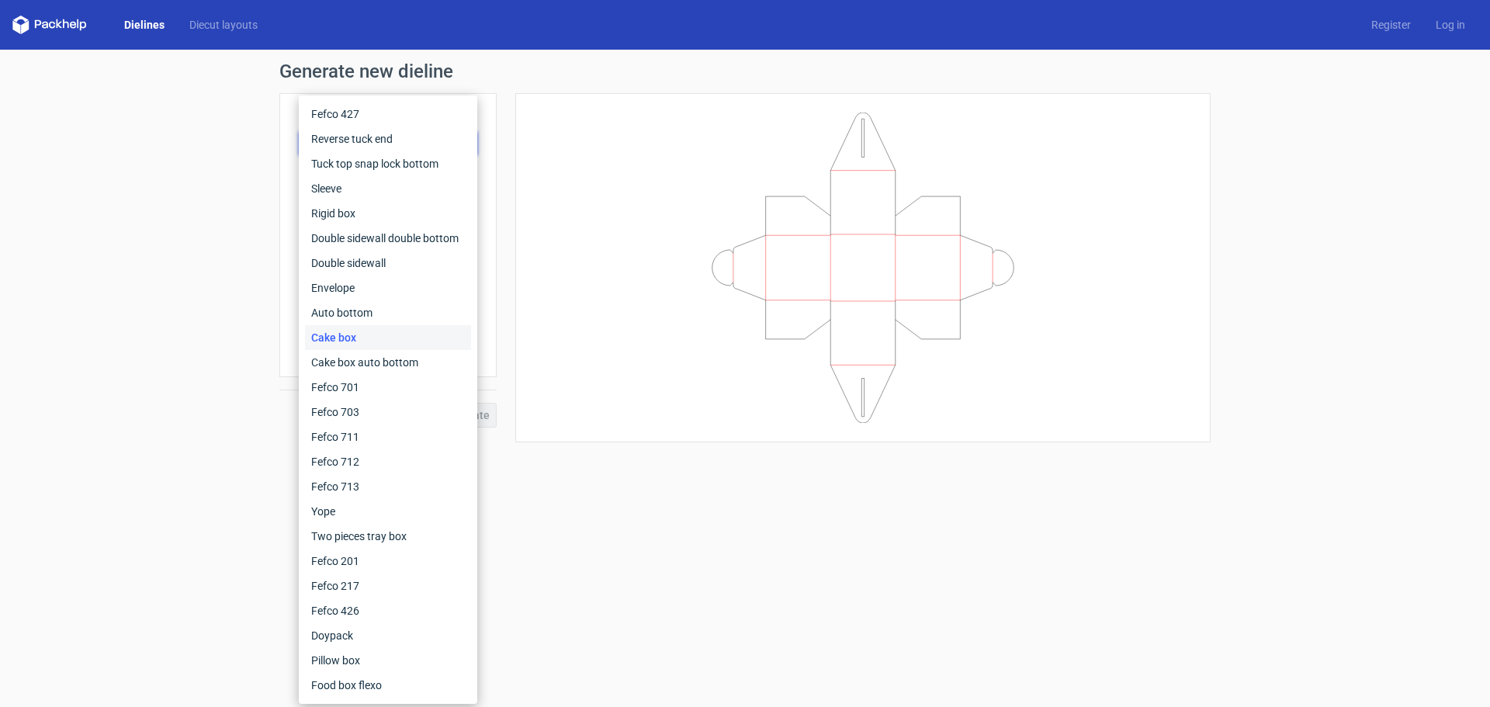
drag, startPoint x: 556, startPoint y: 232, endPoint x: 452, endPoint y: 56, distance: 204.2
click at [557, 221] on div at bounding box center [863, 268] width 657 height 310
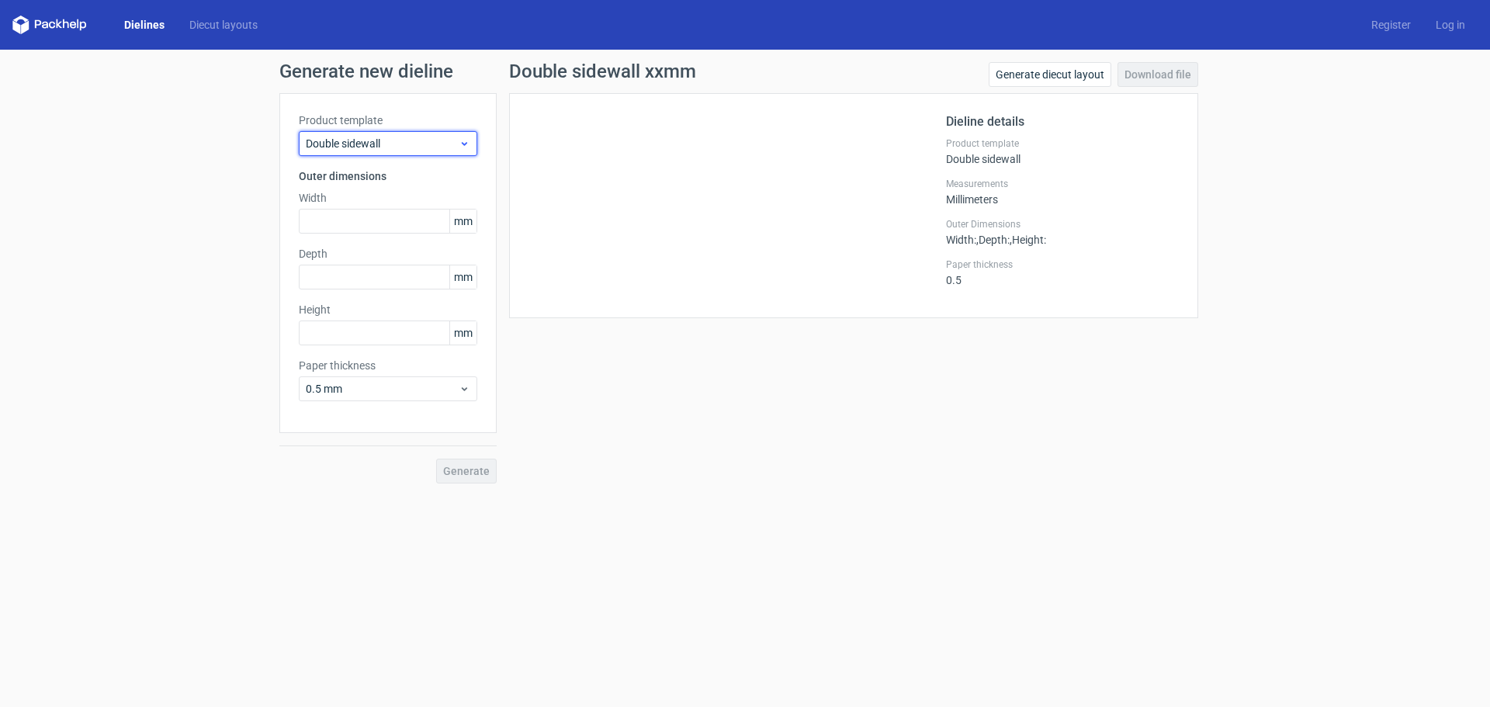
click at [391, 144] on span "Double sidewall" at bounding box center [382, 144] width 153 height 16
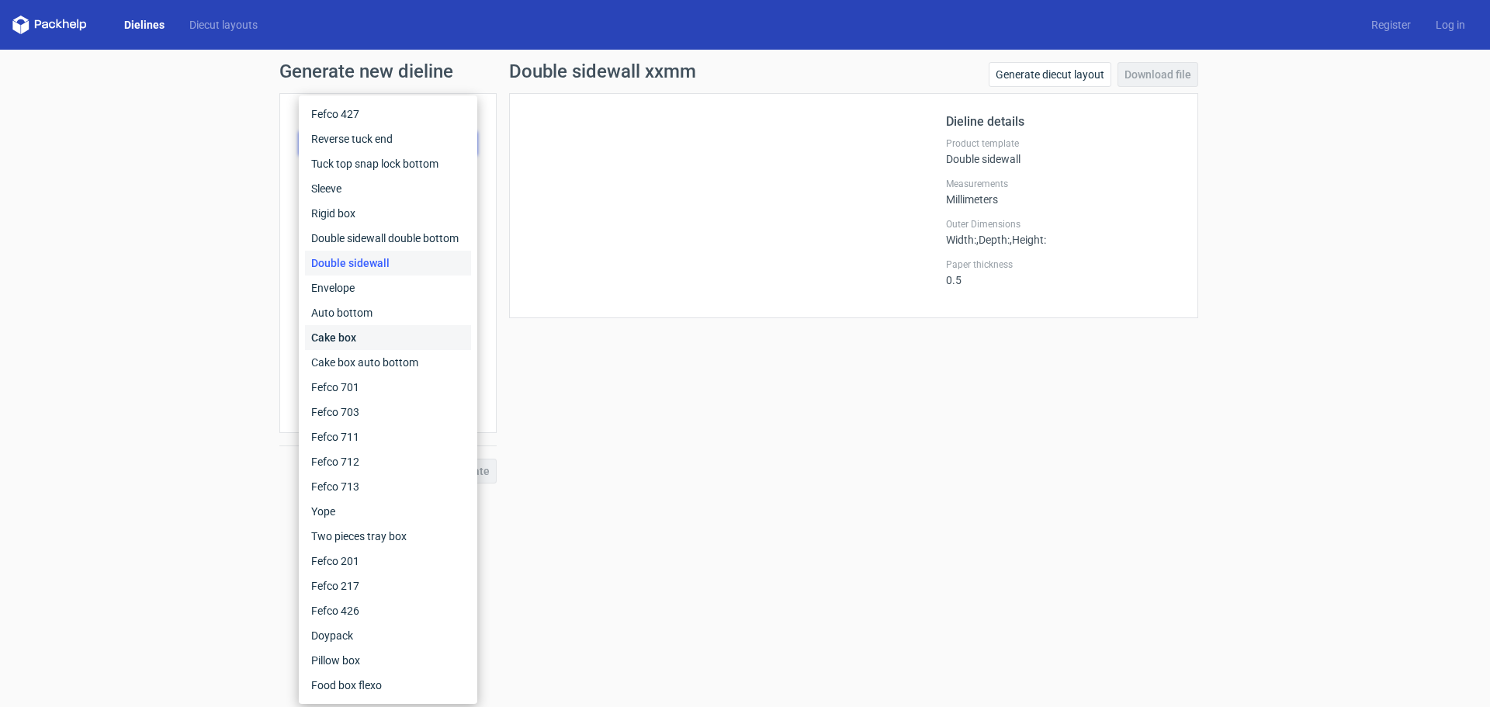
click at [383, 331] on div "Cake box" at bounding box center [388, 337] width 166 height 25
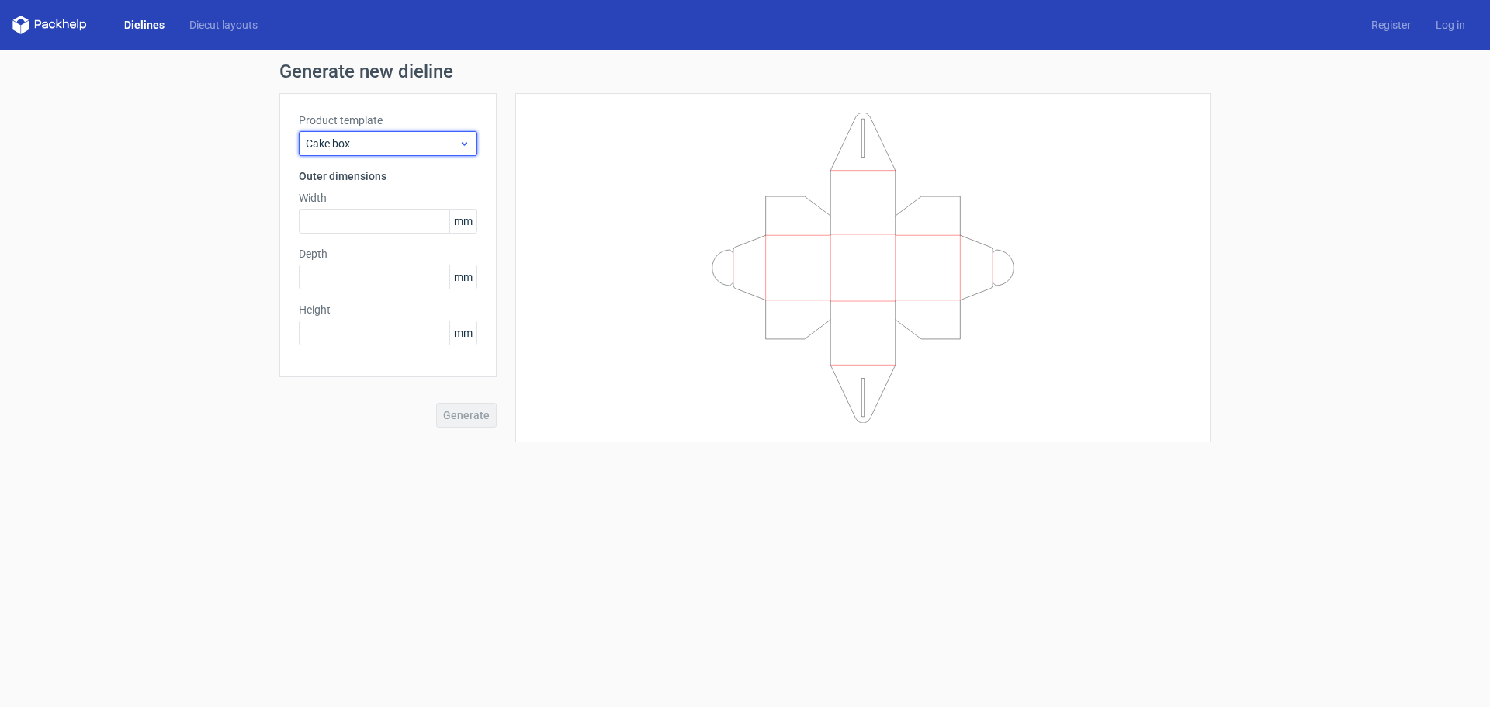
click at [378, 133] on div "Cake box" at bounding box center [388, 143] width 179 height 25
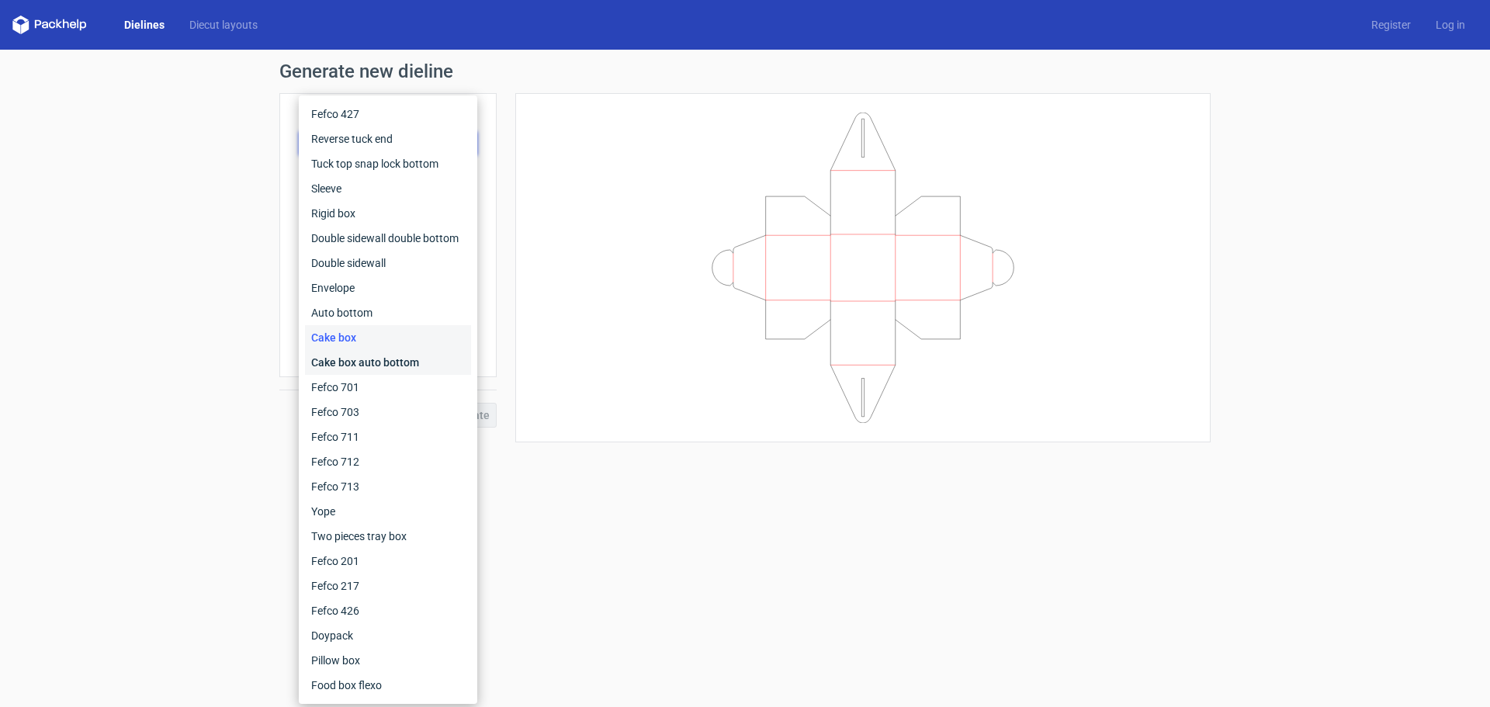
click at [361, 355] on div "Cake box auto bottom" at bounding box center [388, 362] width 166 height 25
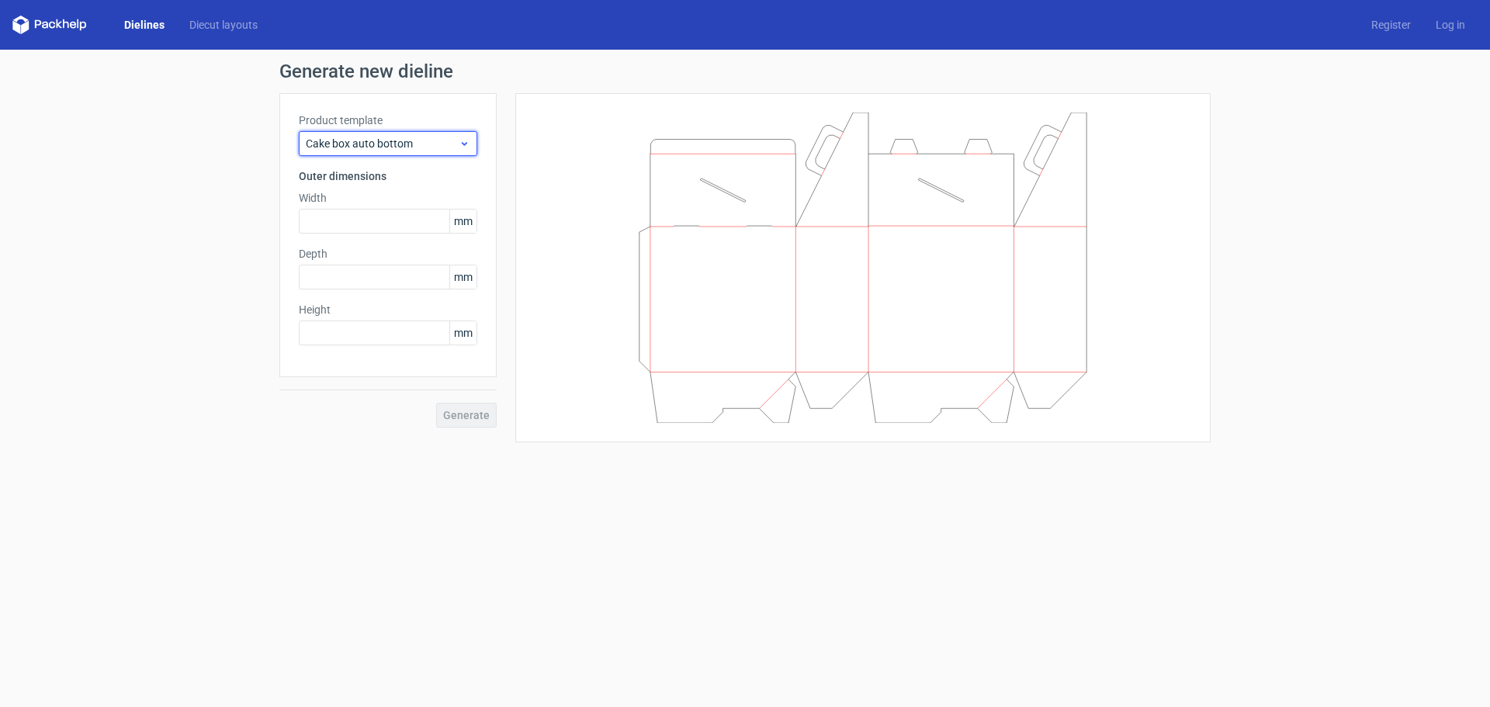
click at [368, 133] on div "Cake box auto bottom" at bounding box center [388, 143] width 179 height 25
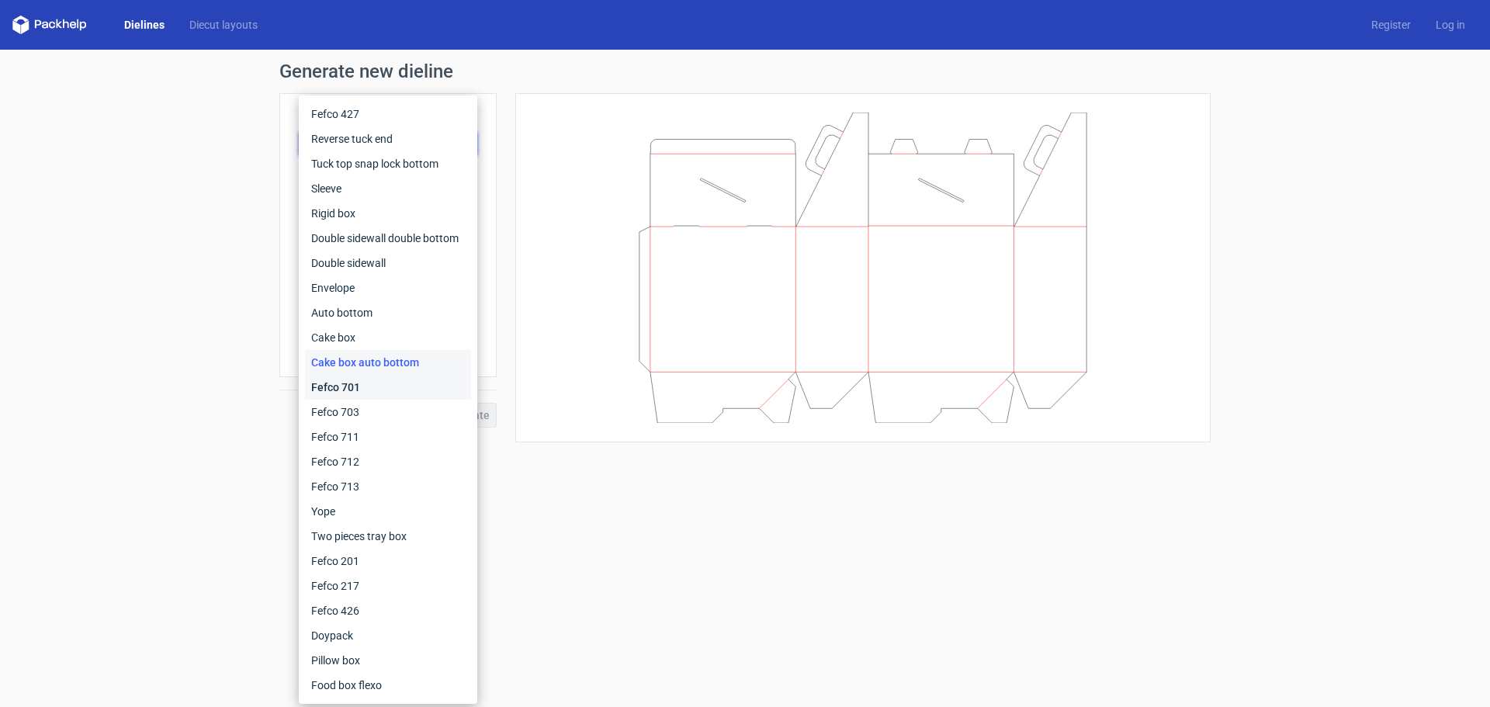
click at [376, 395] on div "Fefco 701" at bounding box center [388, 387] width 166 height 25
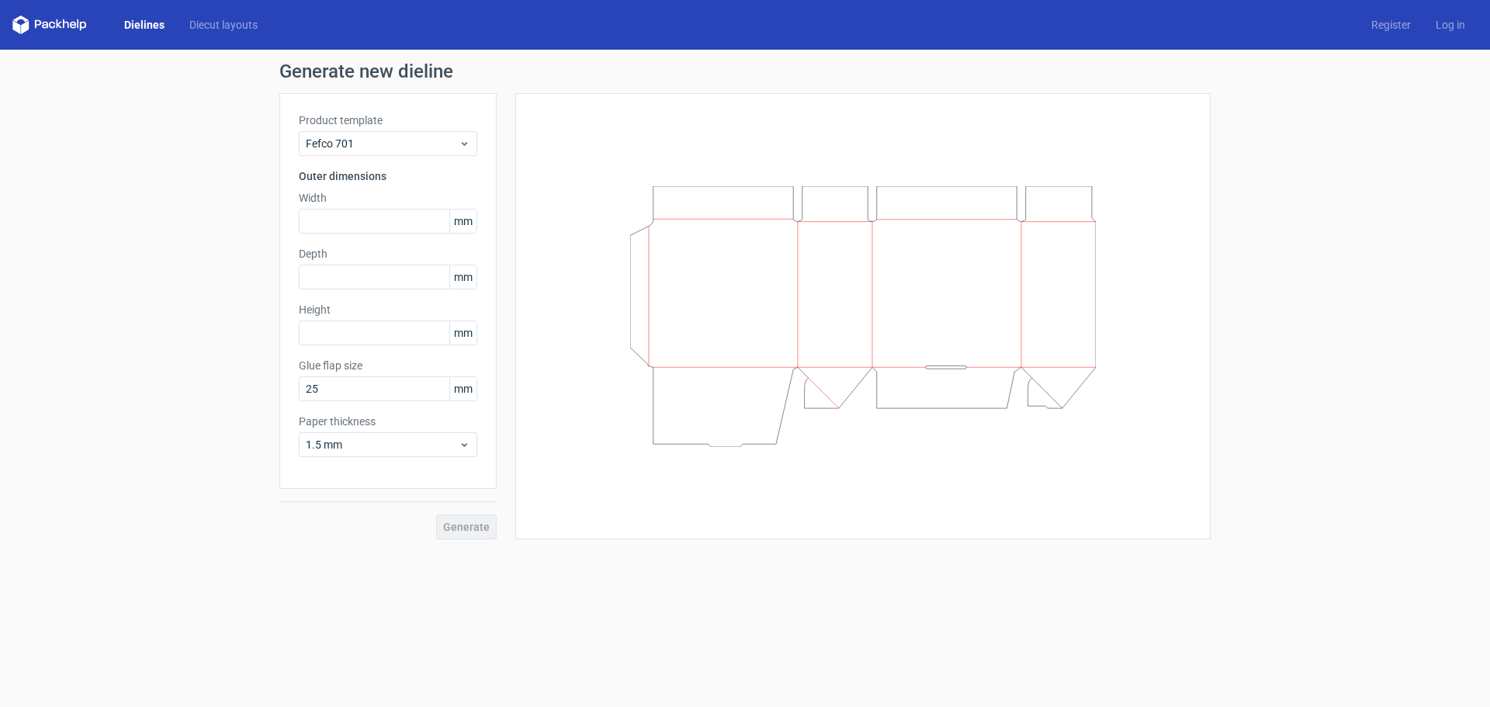
click at [366, 158] on div "Product template Fefco 701 Outer dimensions Width mm Depth mm Height mm Glue fl…" at bounding box center [387, 291] width 217 height 396
click at [370, 147] on span "Fefco 701" at bounding box center [382, 144] width 153 height 16
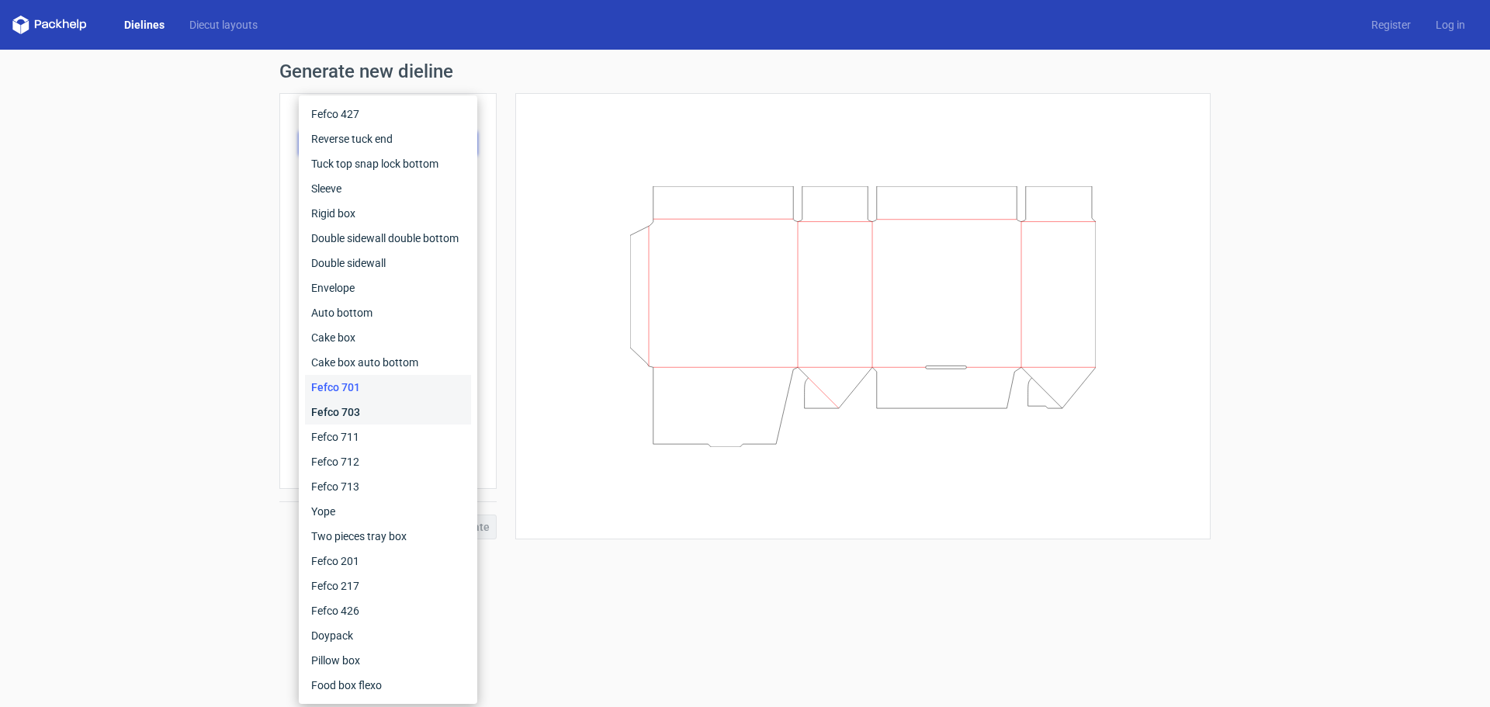
click at [353, 407] on div "Fefco 703" at bounding box center [388, 412] width 166 height 25
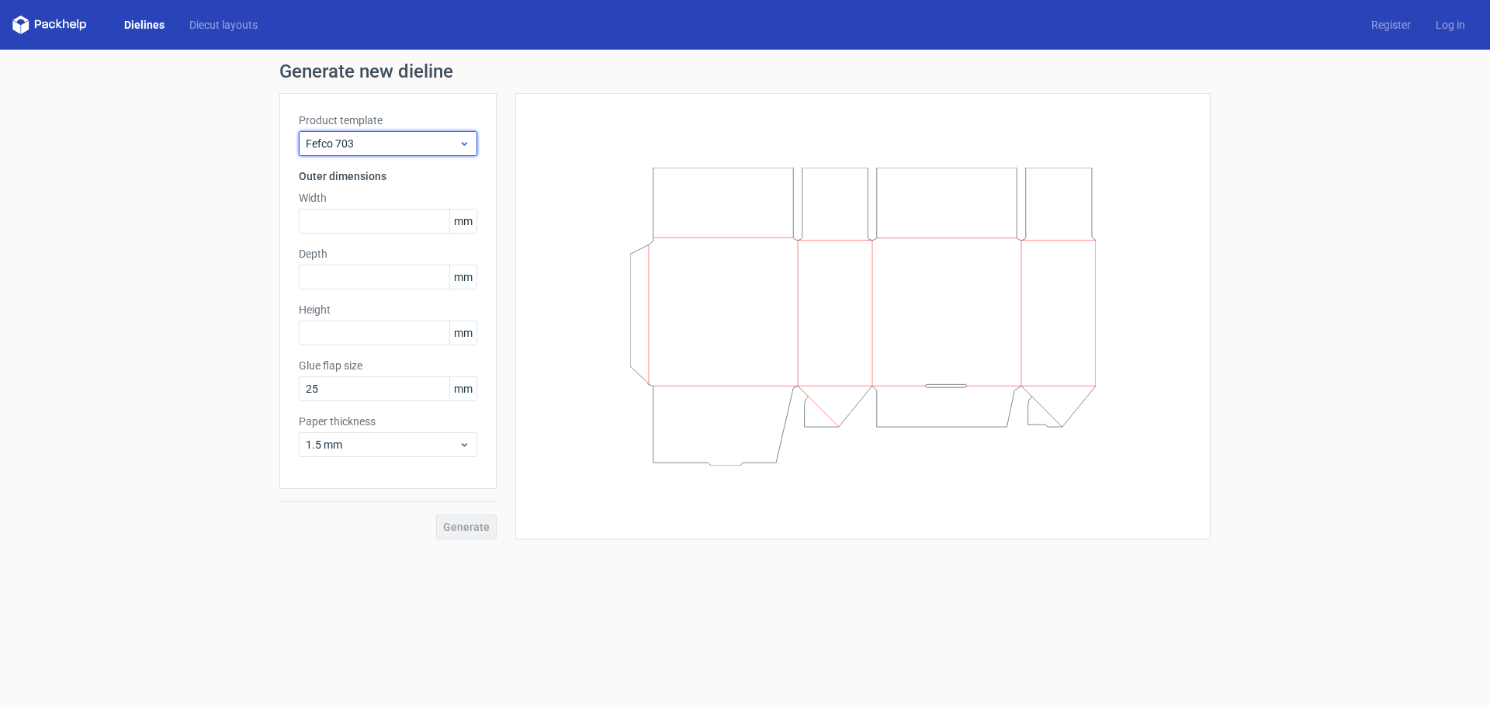
click at [371, 140] on span "Fefco 703" at bounding box center [382, 144] width 153 height 16
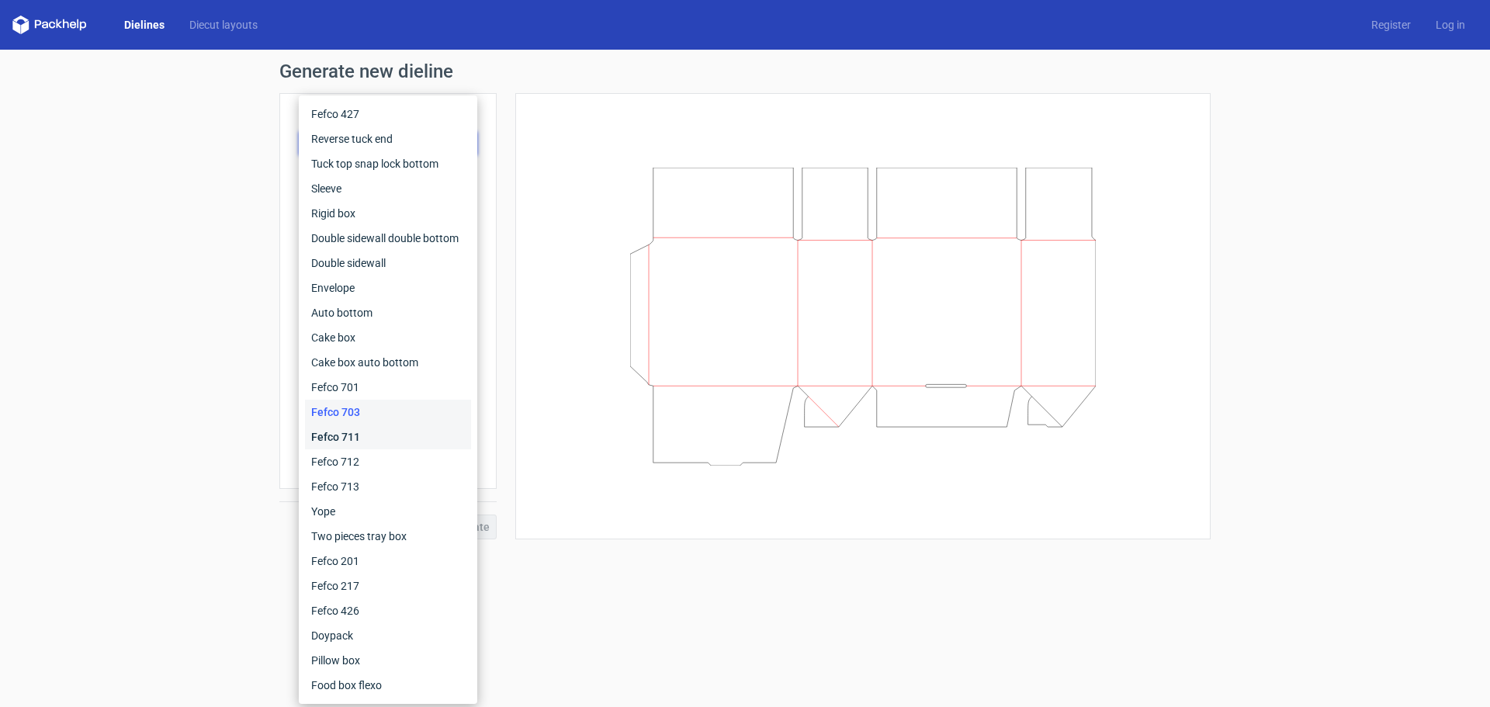
click at [352, 432] on div "Fefco 711" at bounding box center [388, 437] width 166 height 25
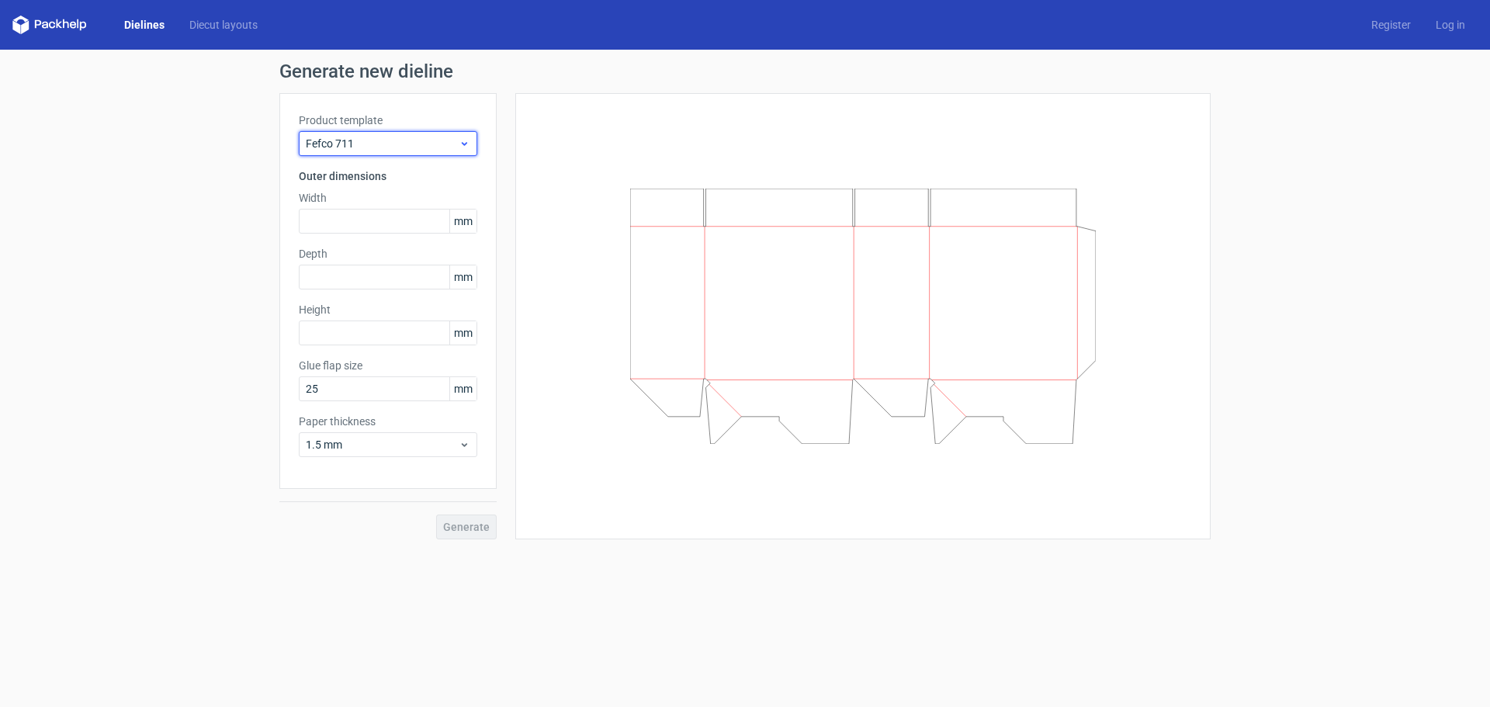
click at [348, 154] on div "Fefco 711" at bounding box center [388, 143] width 179 height 25
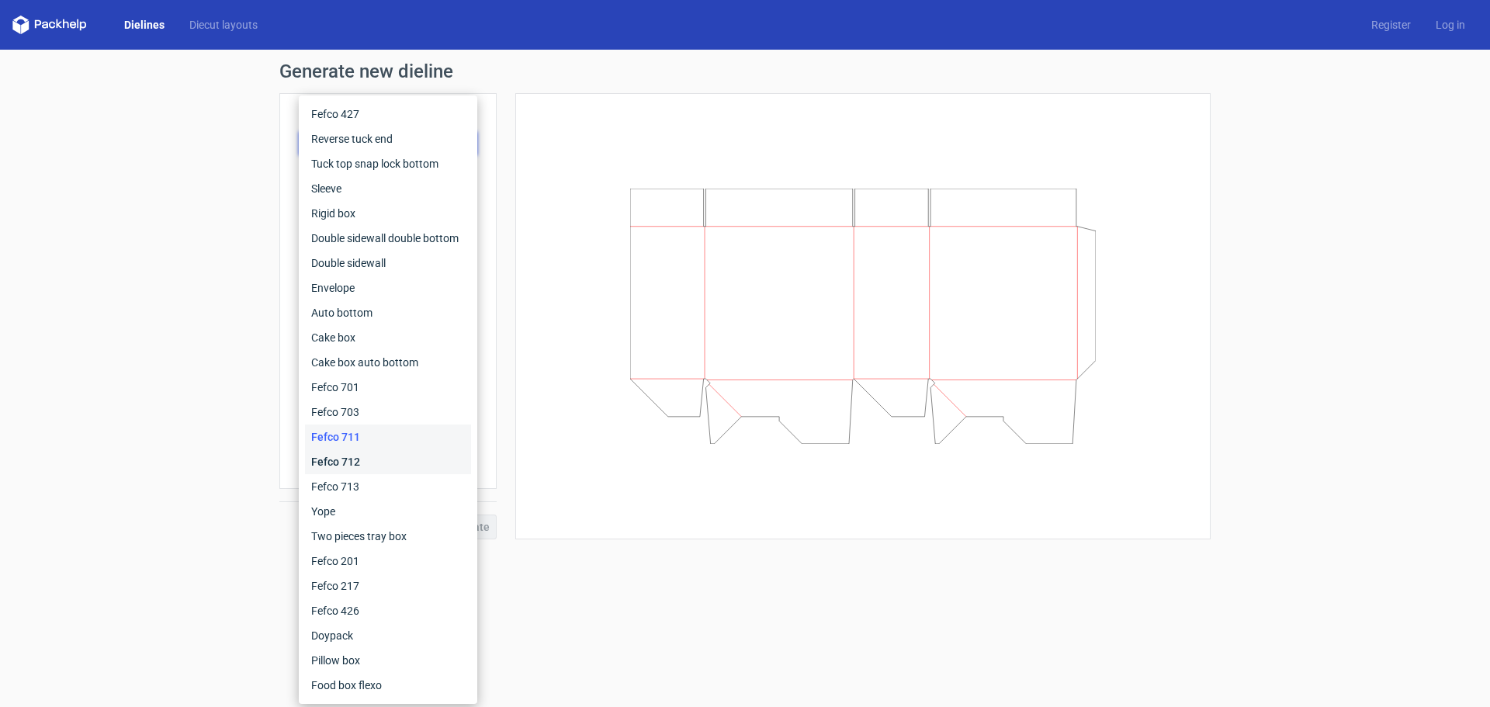
click at [375, 458] on div "Fefco 712" at bounding box center [388, 461] width 166 height 25
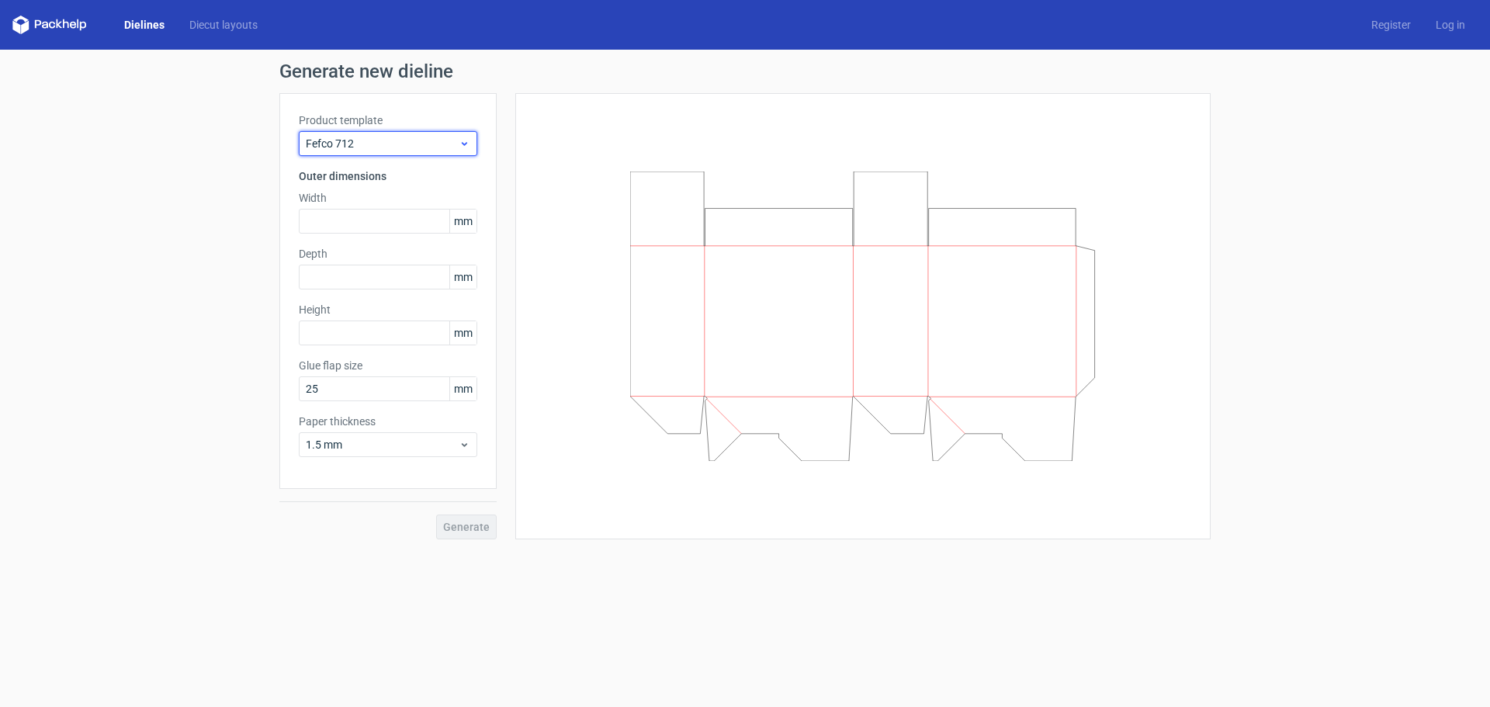
click at [352, 144] on span "Fefco 712" at bounding box center [382, 144] width 153 height 16
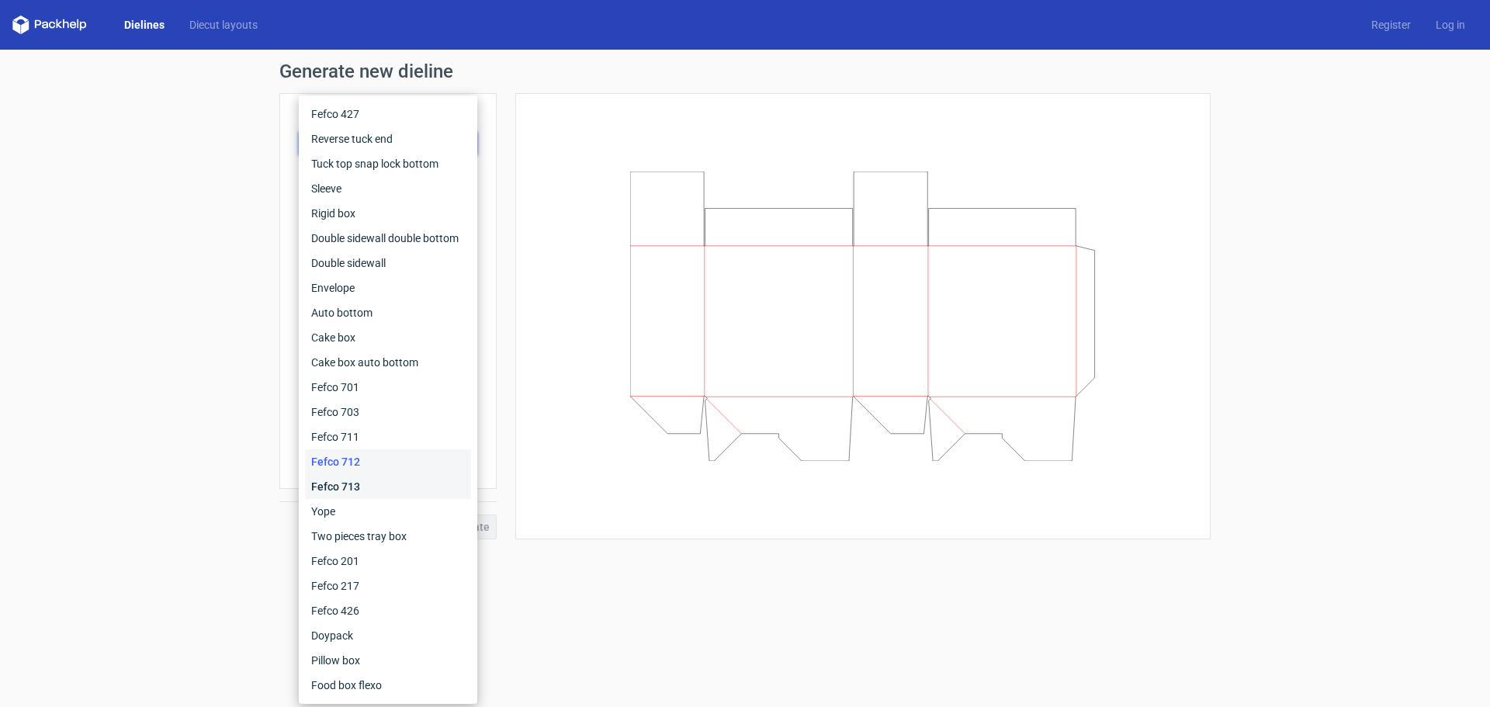
click at [350, 482] on div "Fefco 713" at bounding box center [388, 486] width 166 height 25
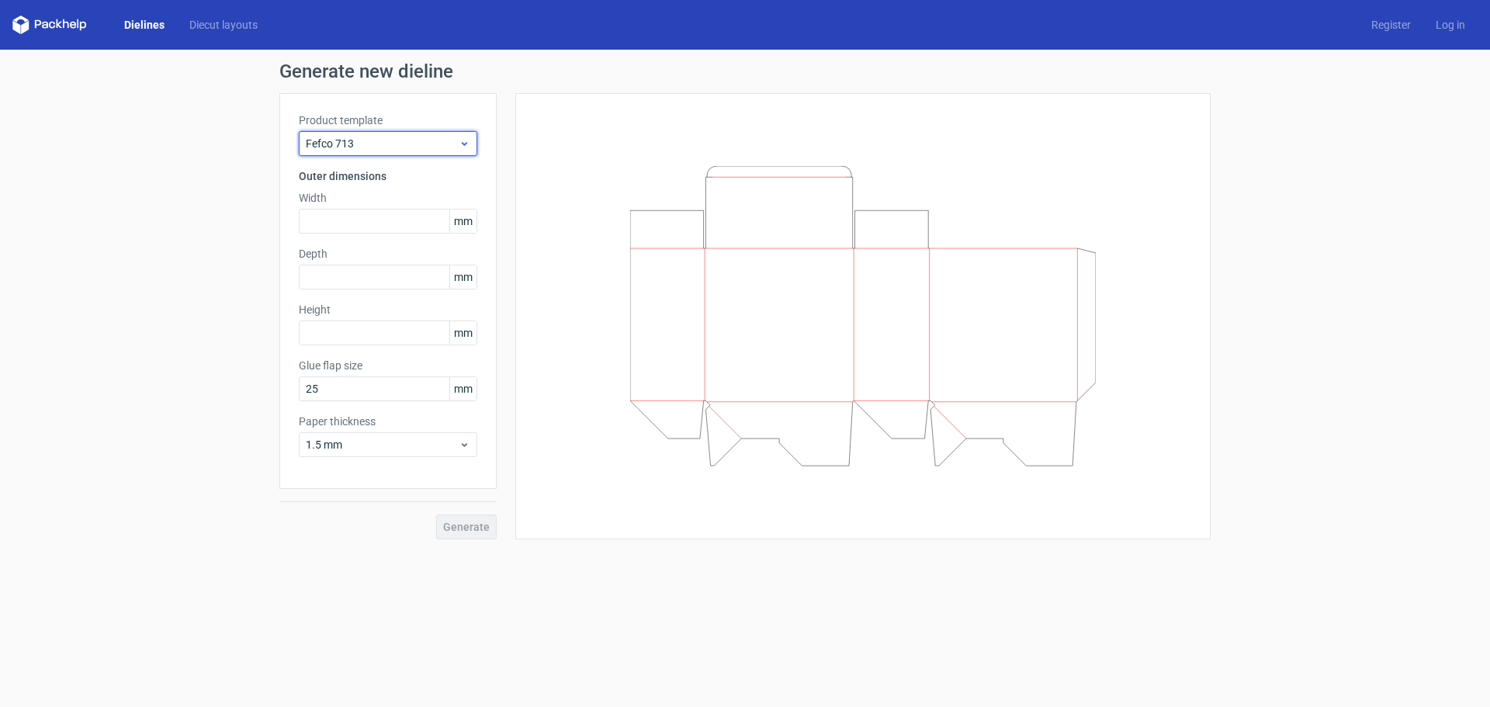
click at [373, 141] on span "Fefco 713" at bounding box center [382, 144] width 153 height 16
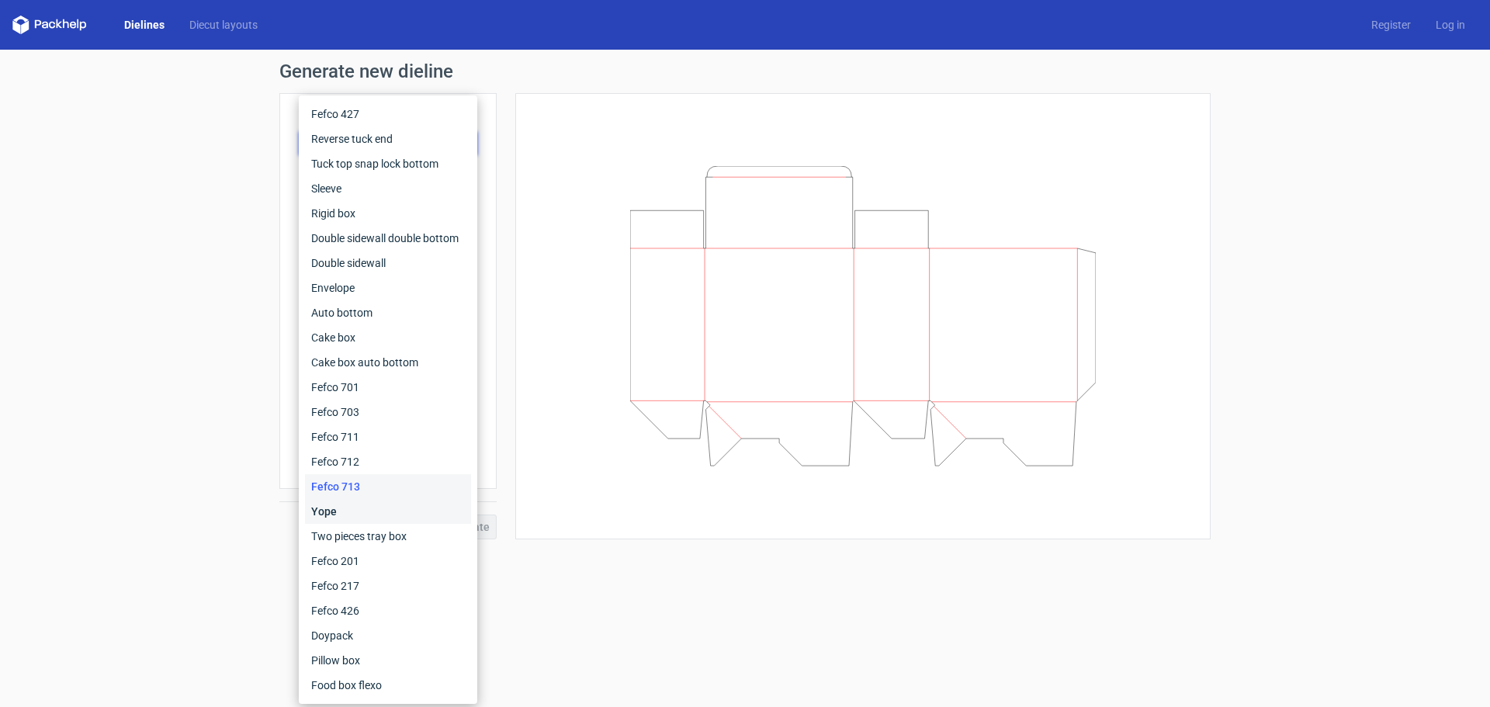
click at [362, 520] on div "Yope" at bounding box center [388, 511] width 166 height 25
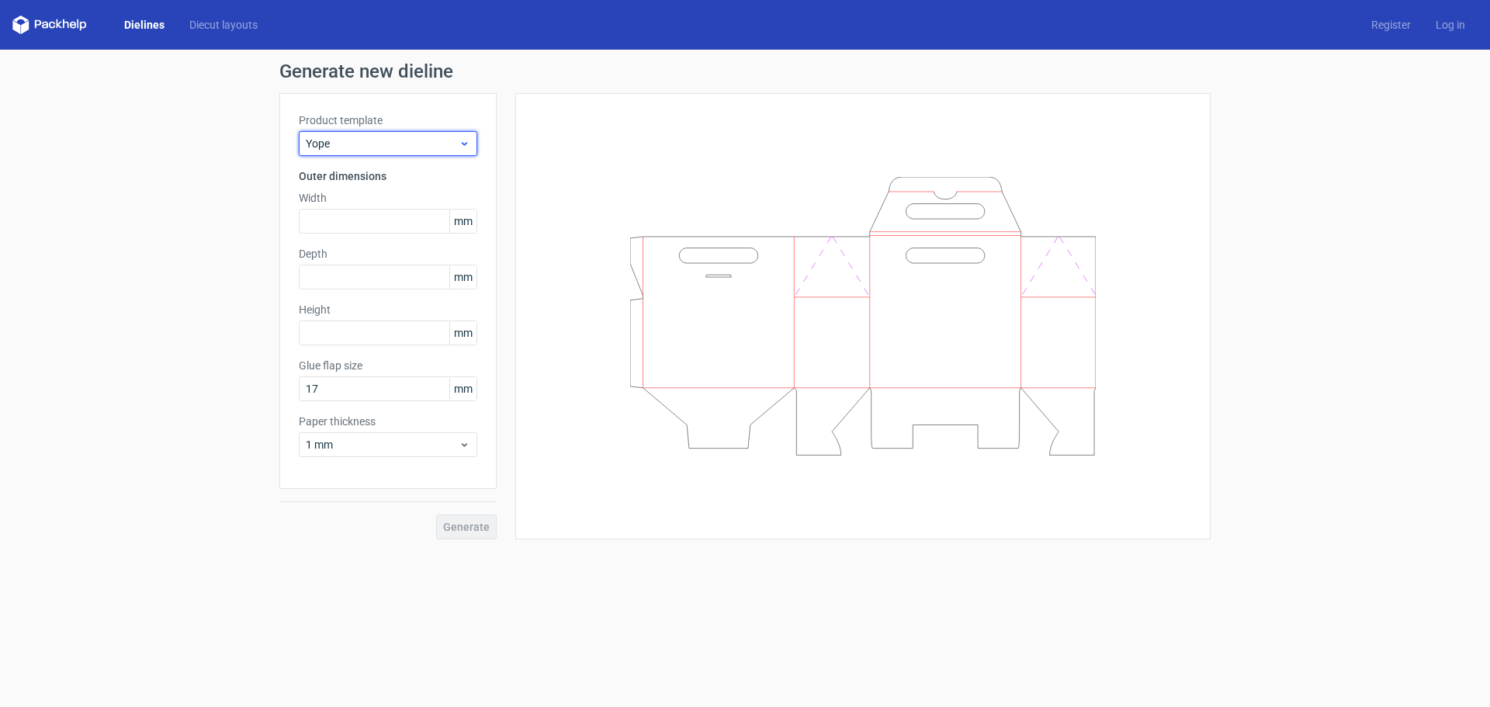
click at [397, 142] on span "Yope" at bounding box center [382, 144] width 153 height 16
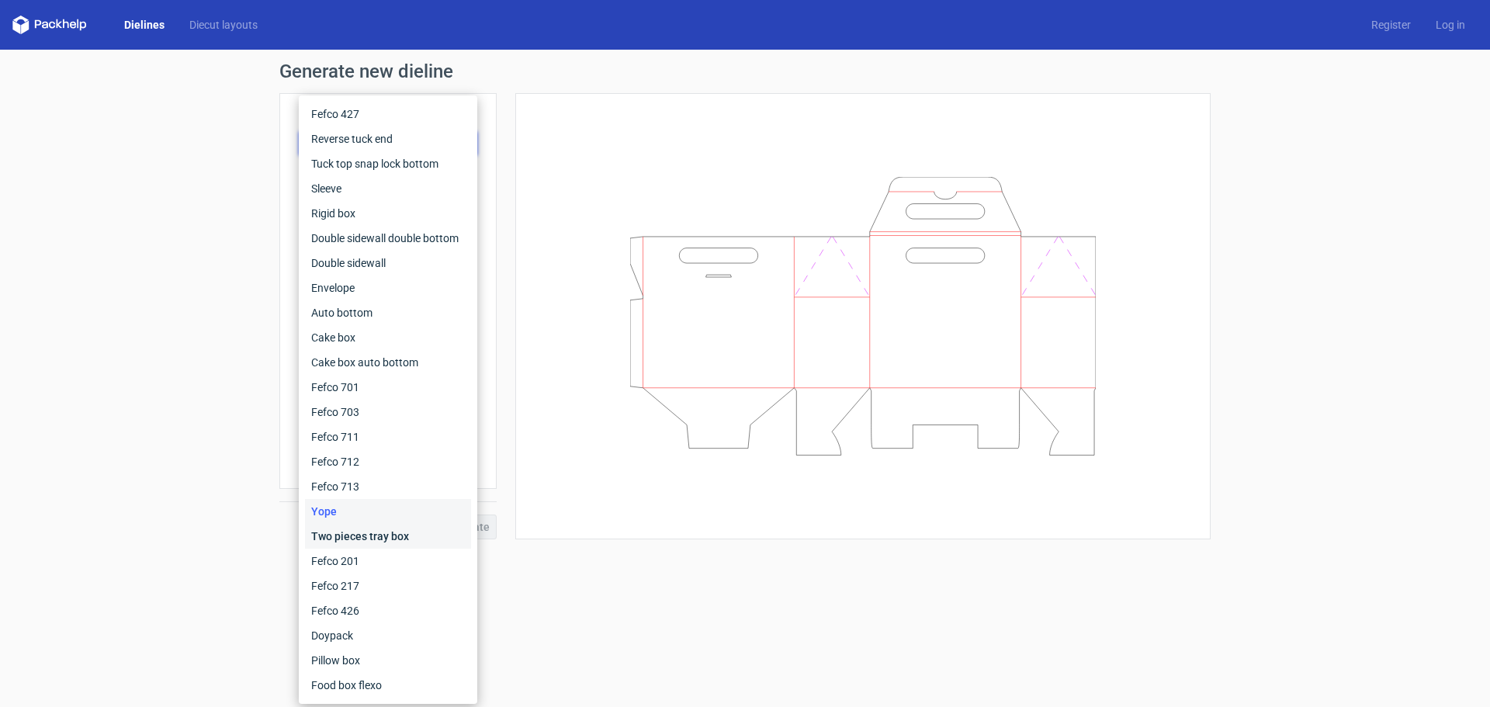
click at [365, 545] on div "Two pieces tray box" at bounding box center [388, 536] width 166 height 25
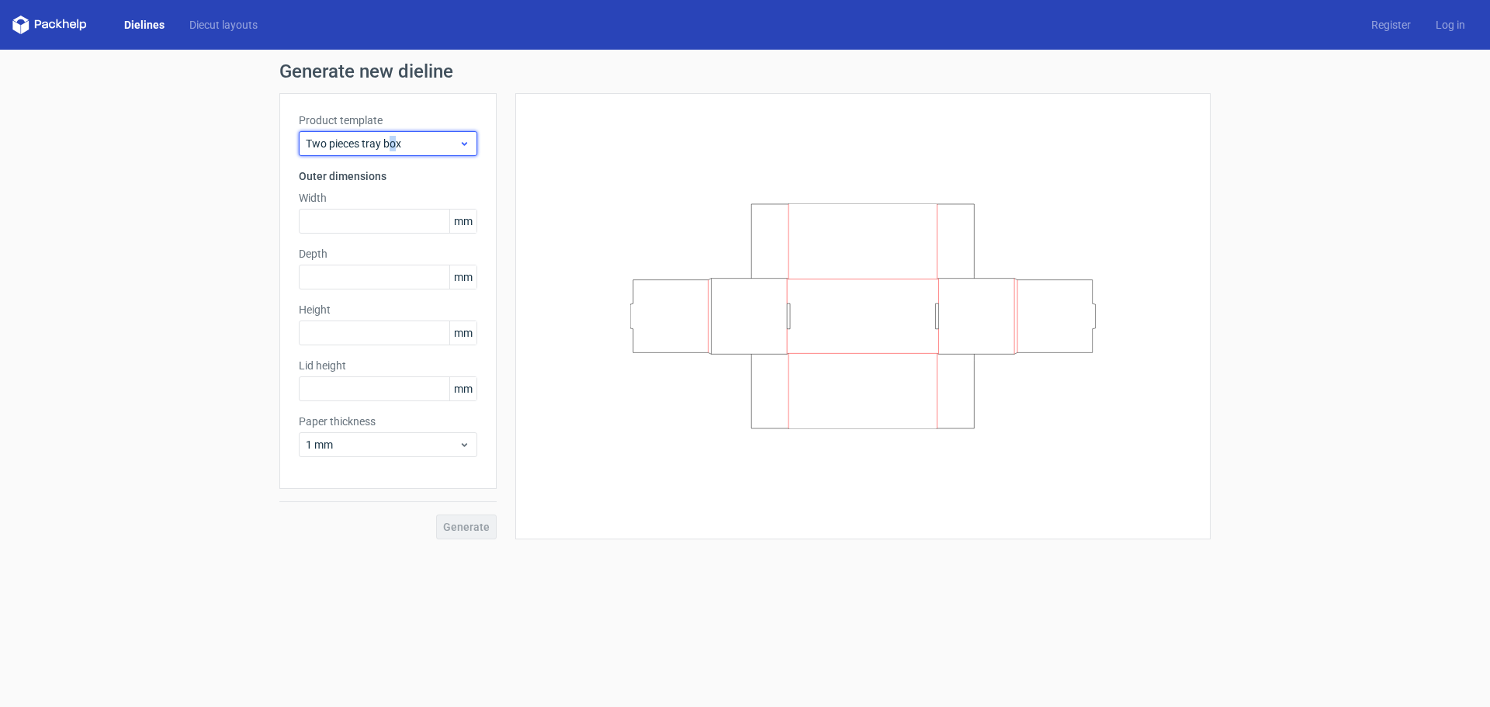
click at [394, 140] on span "Two pieces tray box" at bounding box center [382, 144] width 153 height 16
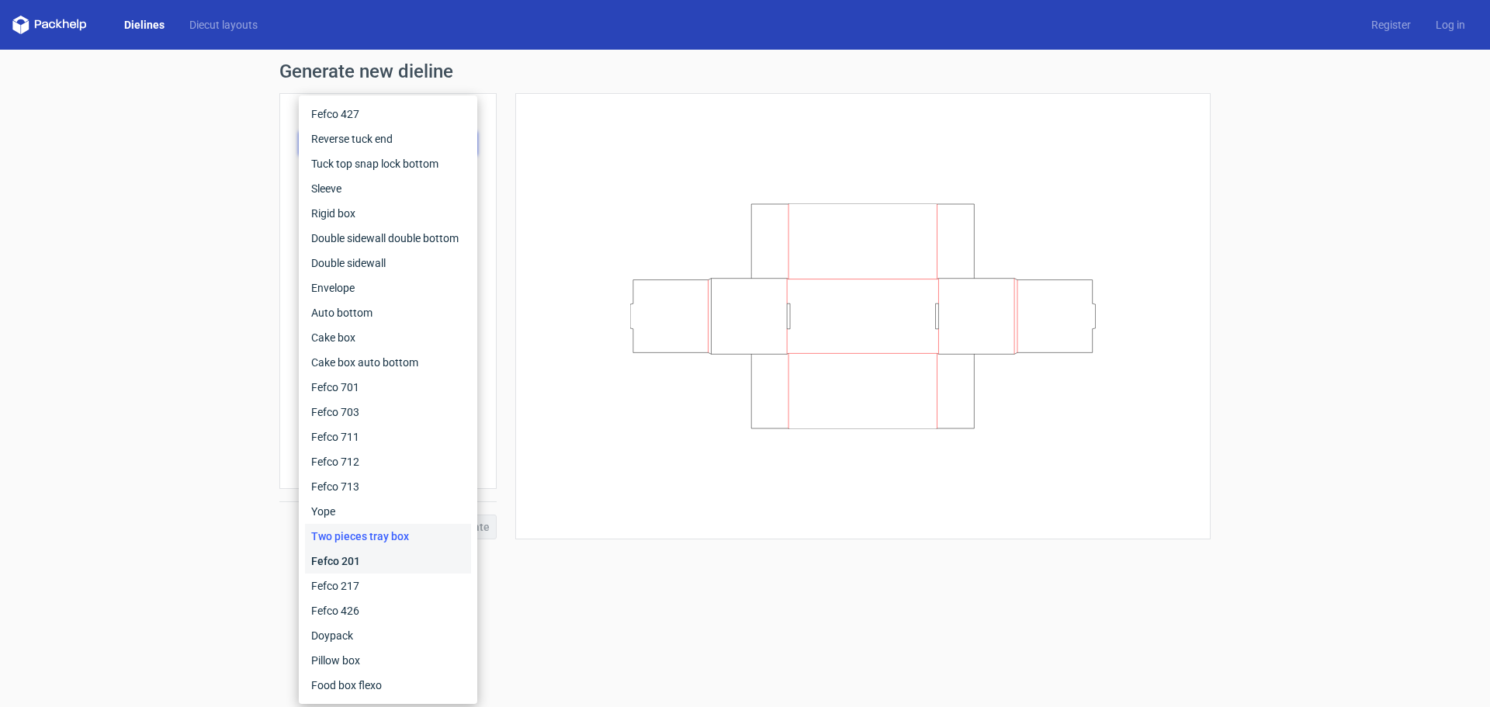
click at [378, 569] on div "Fefco 201" at bounding box center [388, 561] width 166 height 25
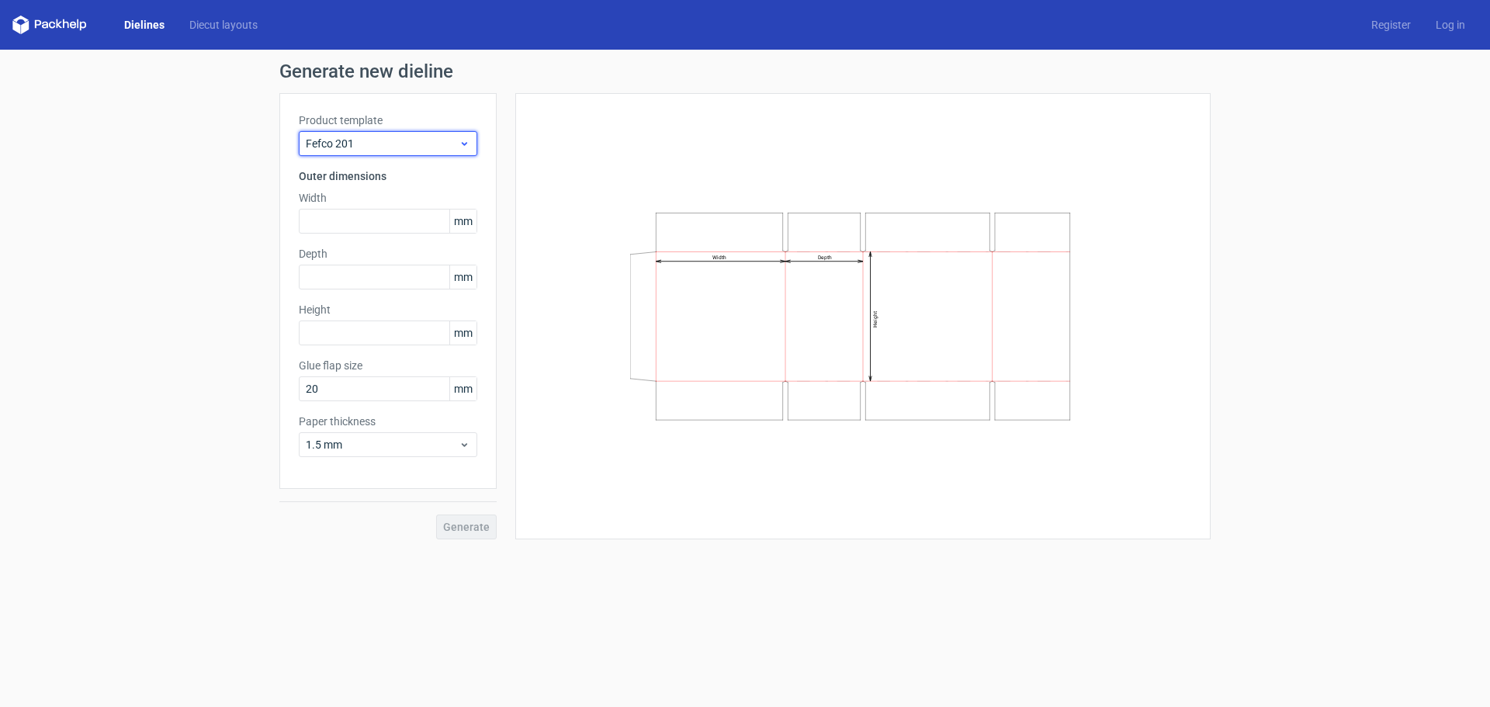
click at [348, 151] on span "Fefco 201" at bounding box center [382, 144] width 153 height 16
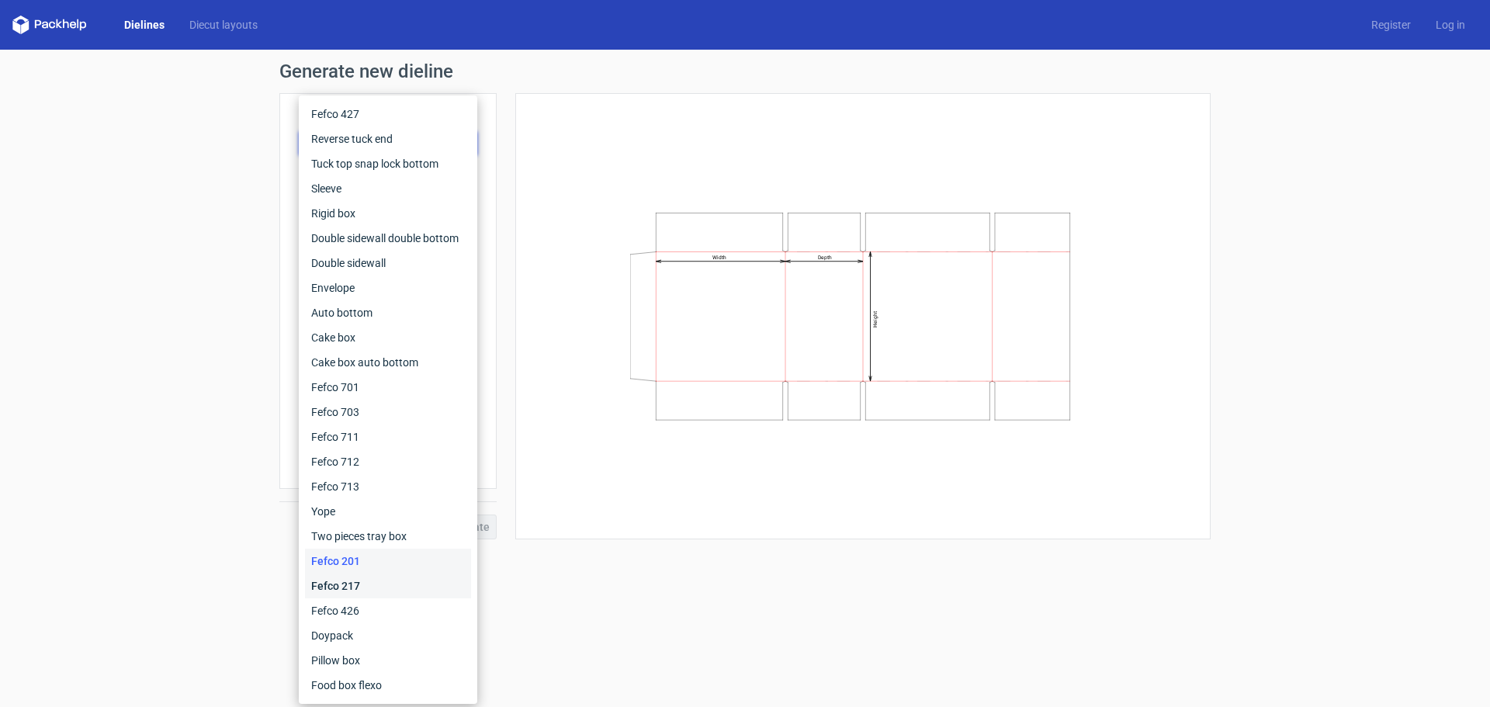
click at [344, 577] on div "Fefco 217" at bounding box center [388, 586] width 166 height 25
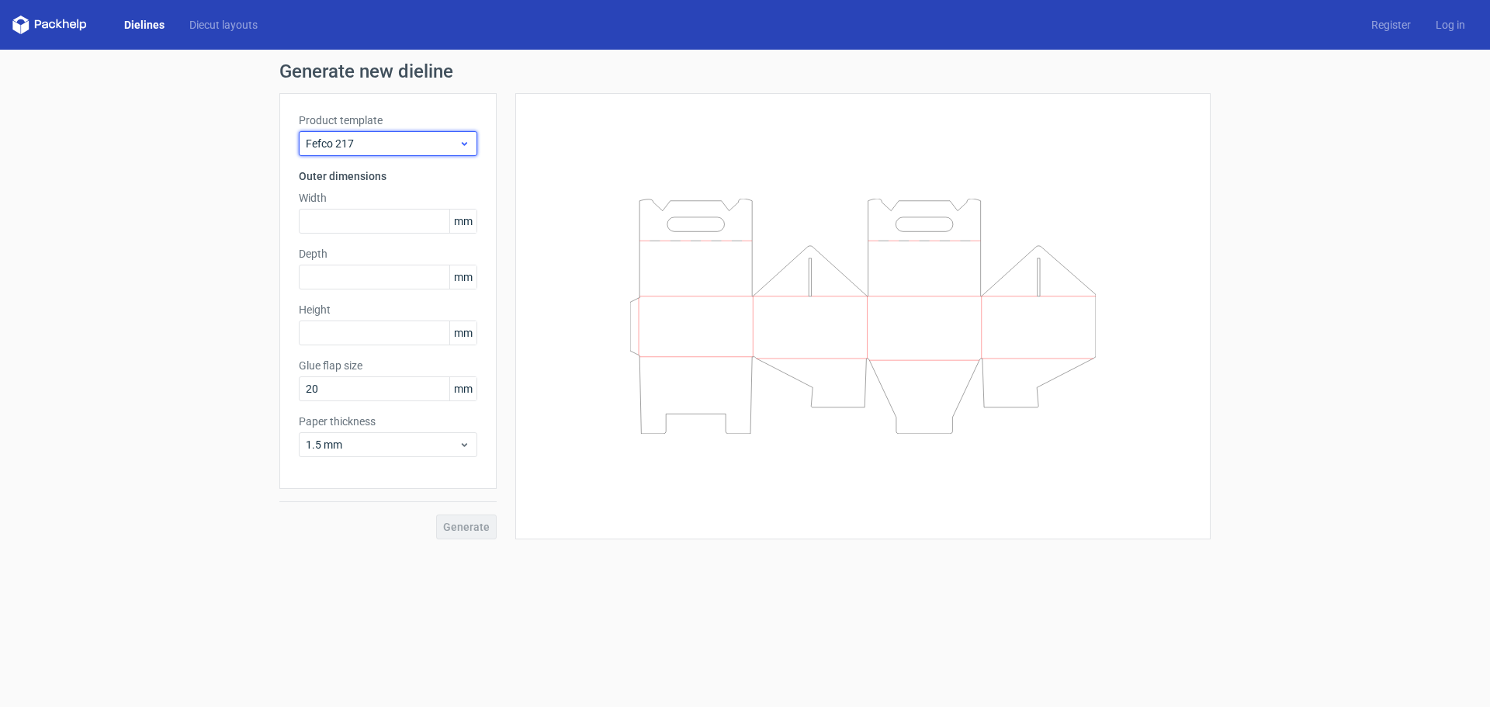
click at [399, 154] on div "Fefco 217" at bounding box center [388, 143] width 179 height 25
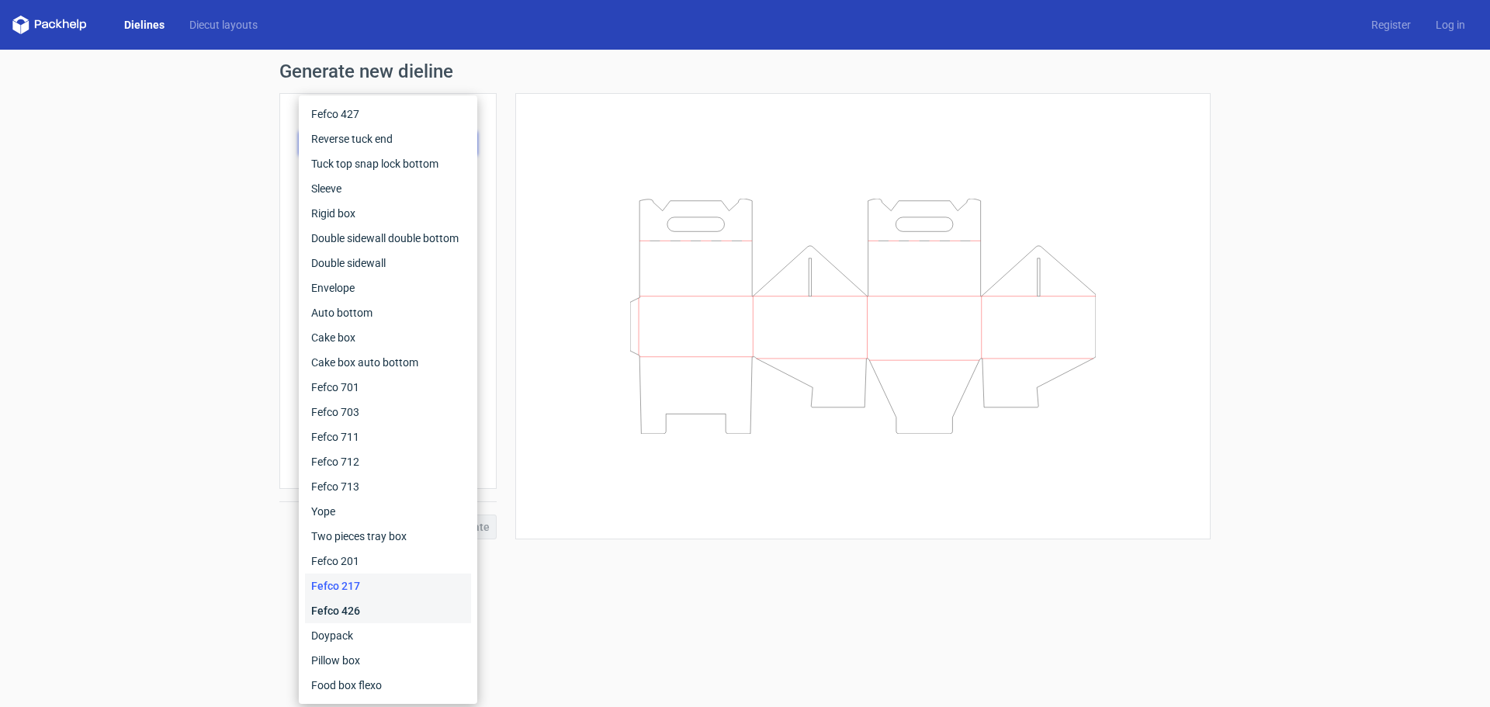
click at [359, 612] on div "Fefco 426" at bounding box center [388, 610] width 166 height 25
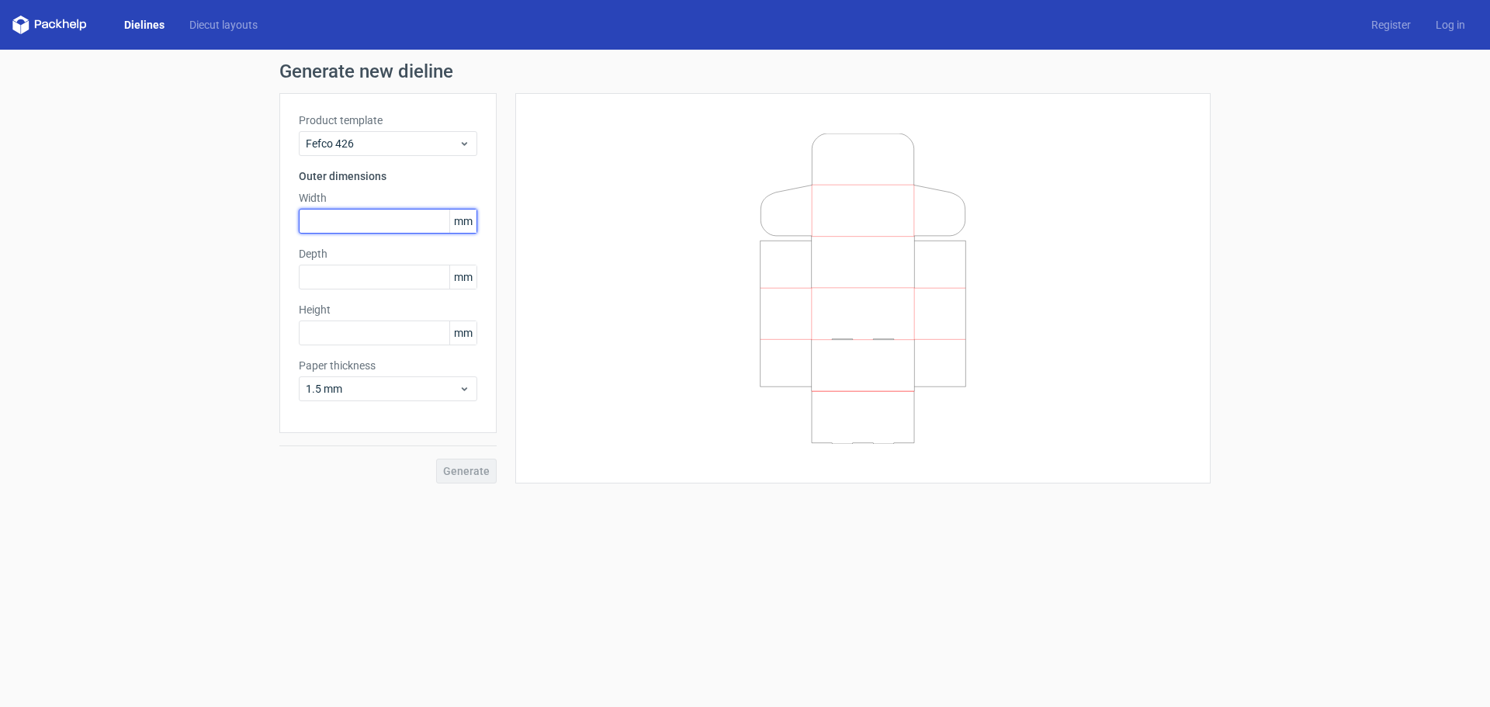
click at [360, 218] on input "text" at bounding box center [388, 221] width 179 height 25
type input "250"
type input "450"
type input "100"
click at [436, 459] on button "Generate" at bounding box center [466, 471] width 61 height 25
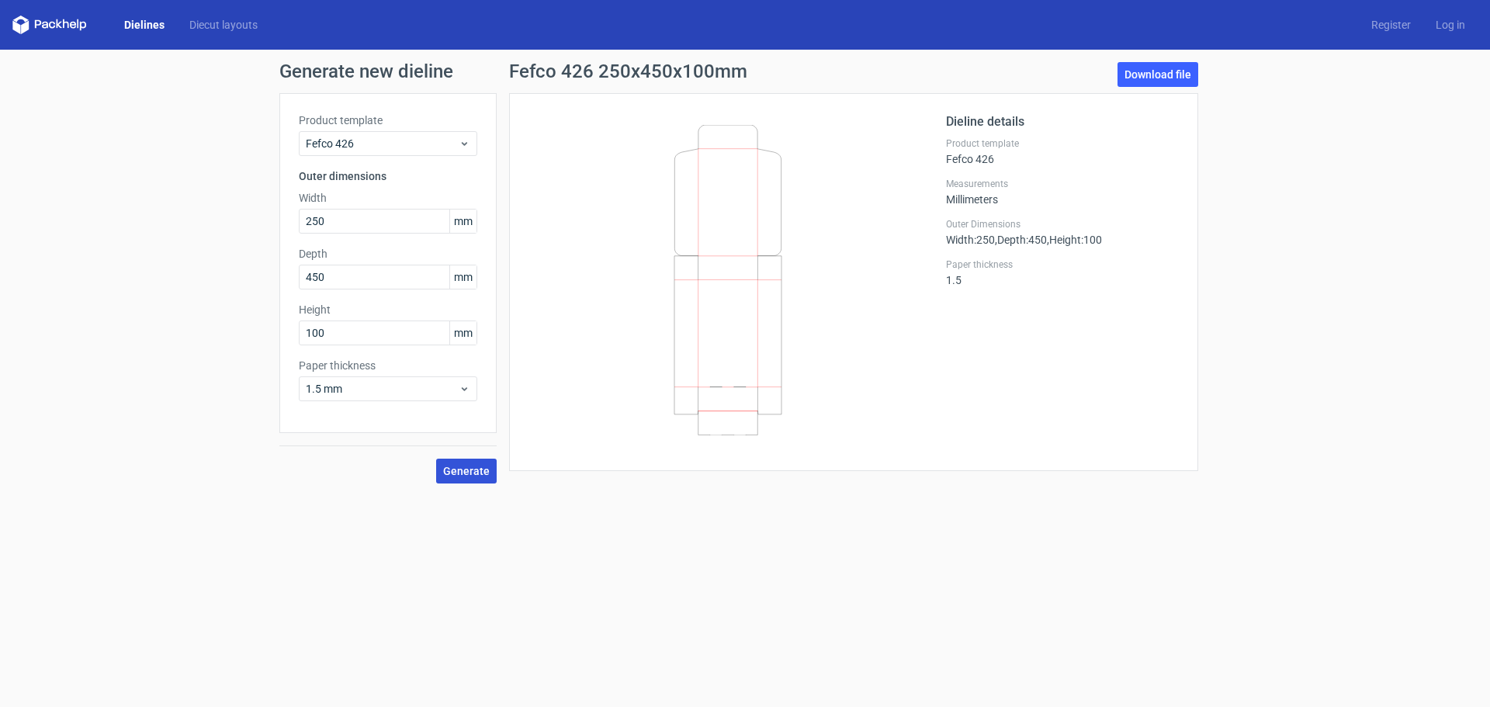
click at [455, 474] on span "Generate" at bounding box center [466, 471] width 47 height 11
click at [1163, 79] on link "Download file" at bounding box center [1158, 74] width 81 height 25
click at [949, 467] on div "Dieline details Product template Fefco 426 Measurements Millimeters Outer Dimen…" at bounding box center [853, 282] width 689 height 378
